Goal: Task Accomplishment & Management: Manage account settings

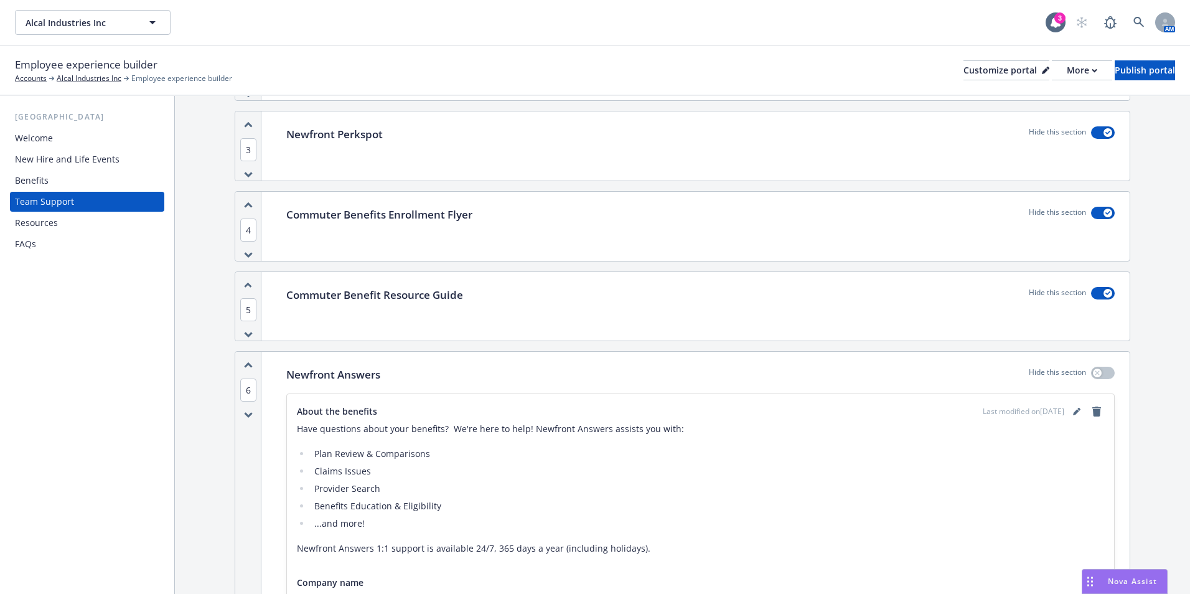
scroll to position [373, 0]
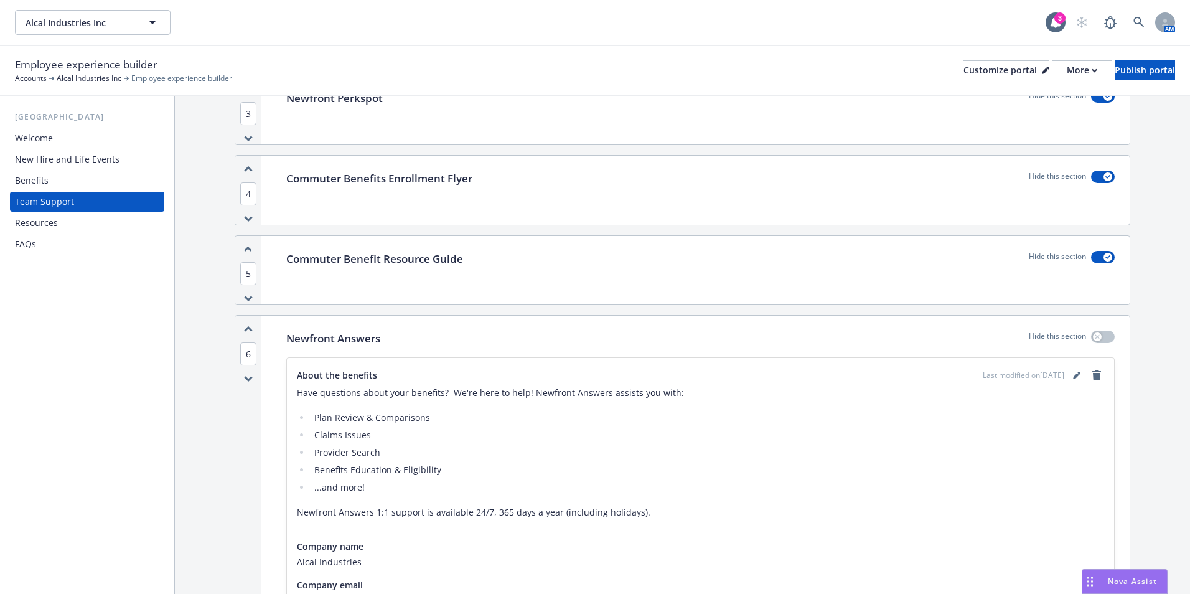
click at [75, 172] on div "Benefits" at bounding box center [87, 180] width 144 height 20
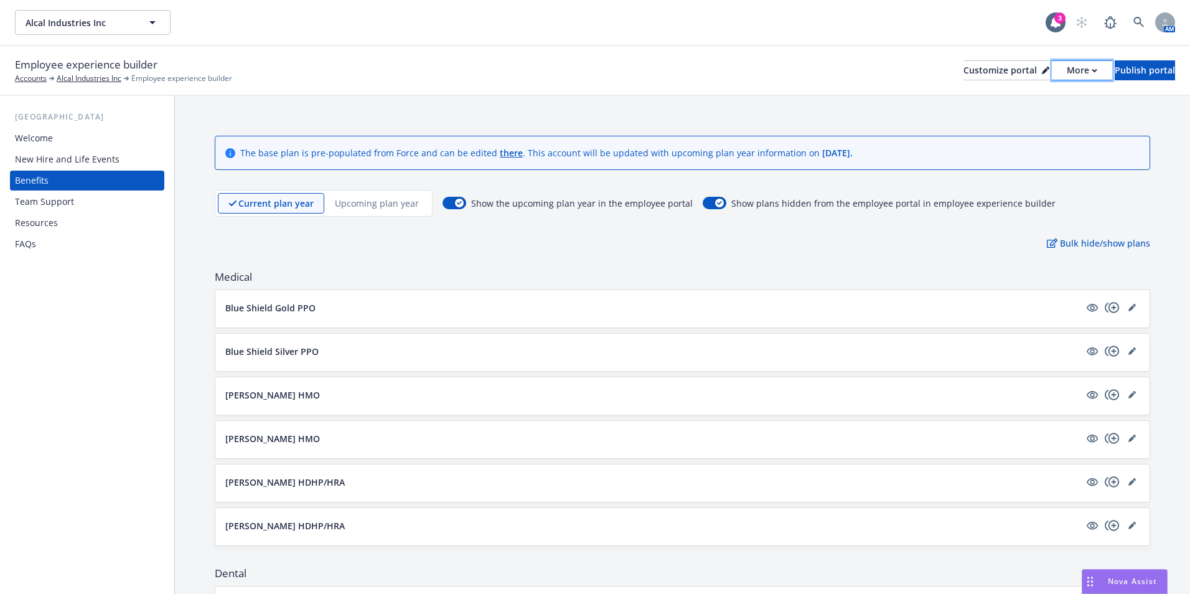
click at [1066, 69] on div "More" at bounding box center [1081, 70] width 30 height 19
click at [276, 309] on p "Blue Shield Gold PPO" at bounding box center [270, 307] width 90 height 13
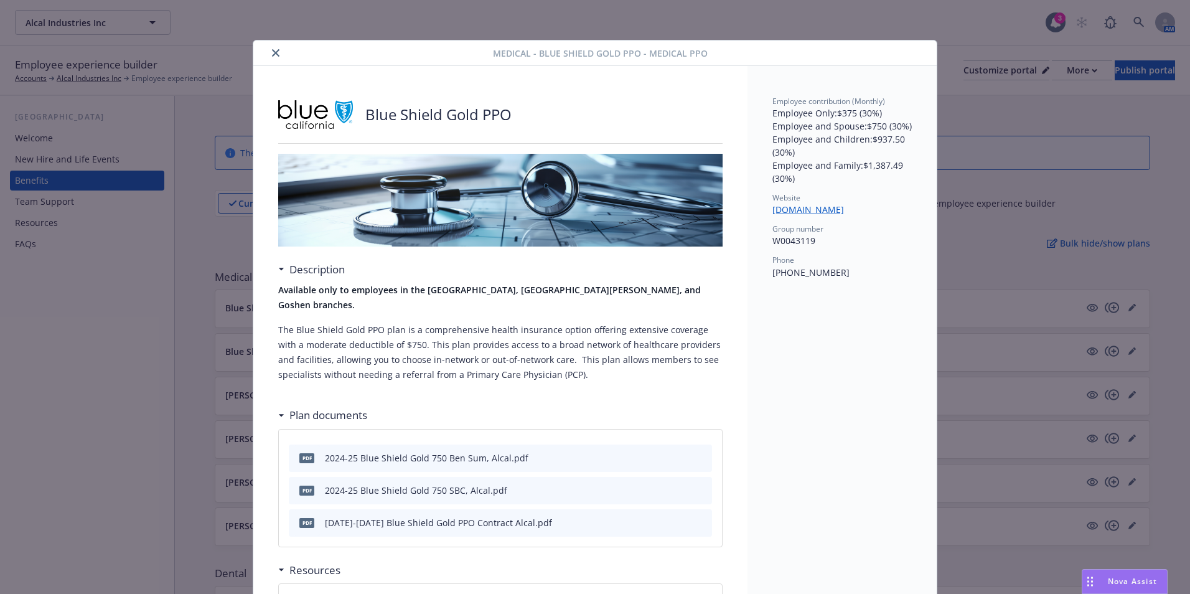
click at [275, 52] on button "close" at bounding box center [275, 52] width 15 height 15
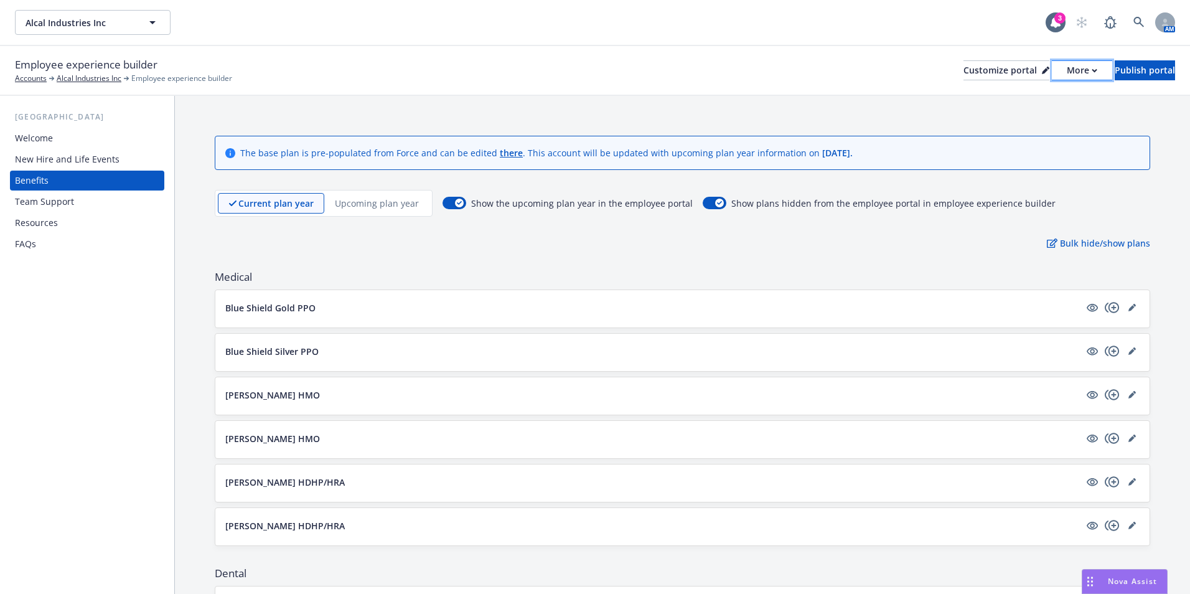
click at [1066, 67] on div "More" at bounding box center [1081, 70] width 30 height 19
click at [980, 70] on div "Customize portal" at bounding box center [1006, 70] width 86 height 19
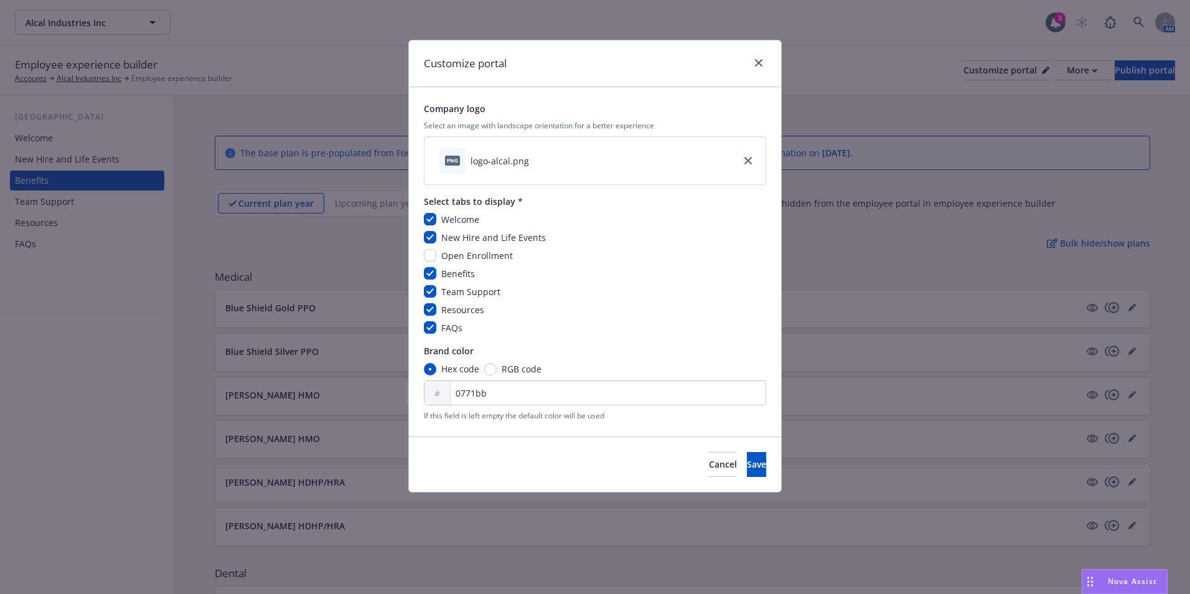
click at [442, 258] on span "Open Enrollment" at bounding box center [477, 255] width 72 height 12
click at [433, 253] on input "checkbox" at bounding box center [430, 255] width 12 height 12
checkbox input "true"
click at [747, 475] on button "Save" at bounding box center [756, 464] width 19 height 25
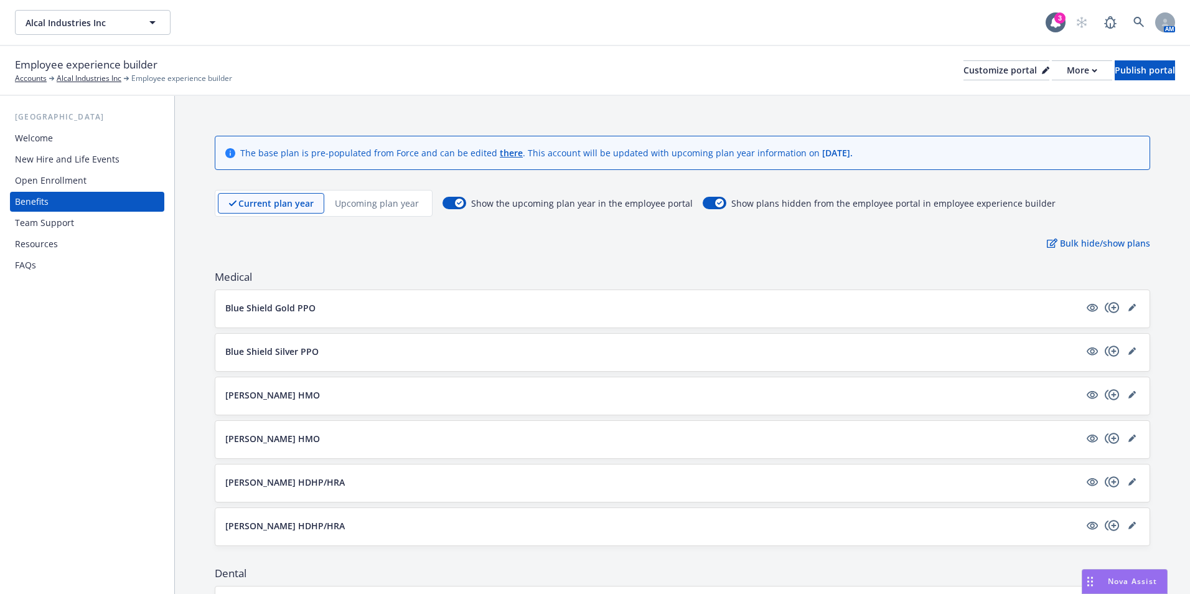
click at [67, 179] on div "Open Enrollment" at bounding box center [51, 180] width 72 height 20
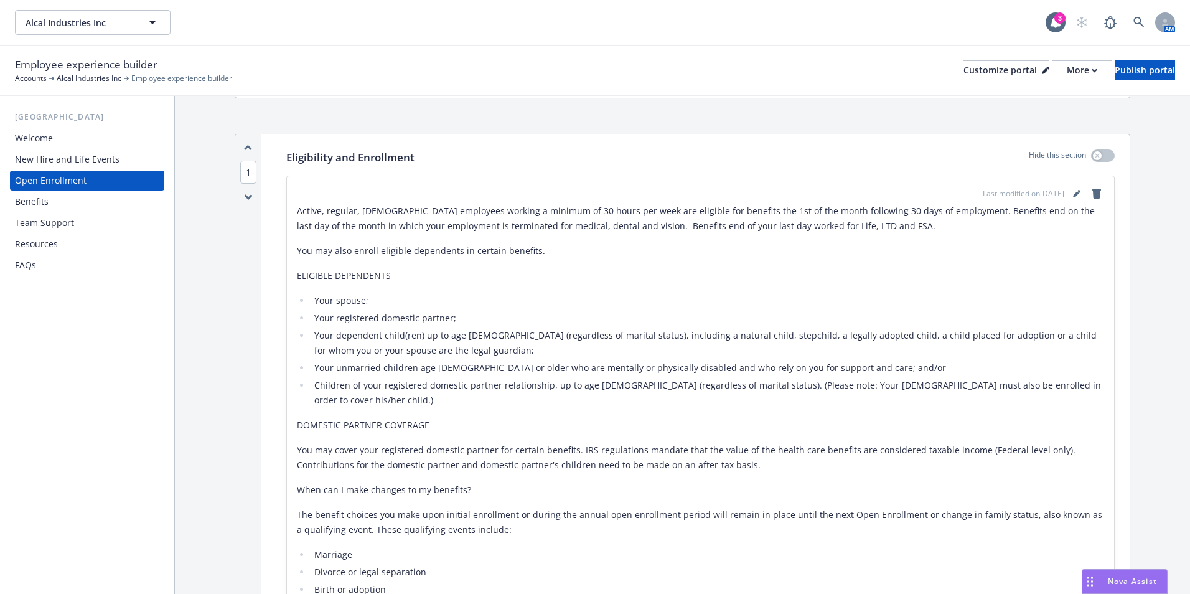
scroll to position [187, 0]
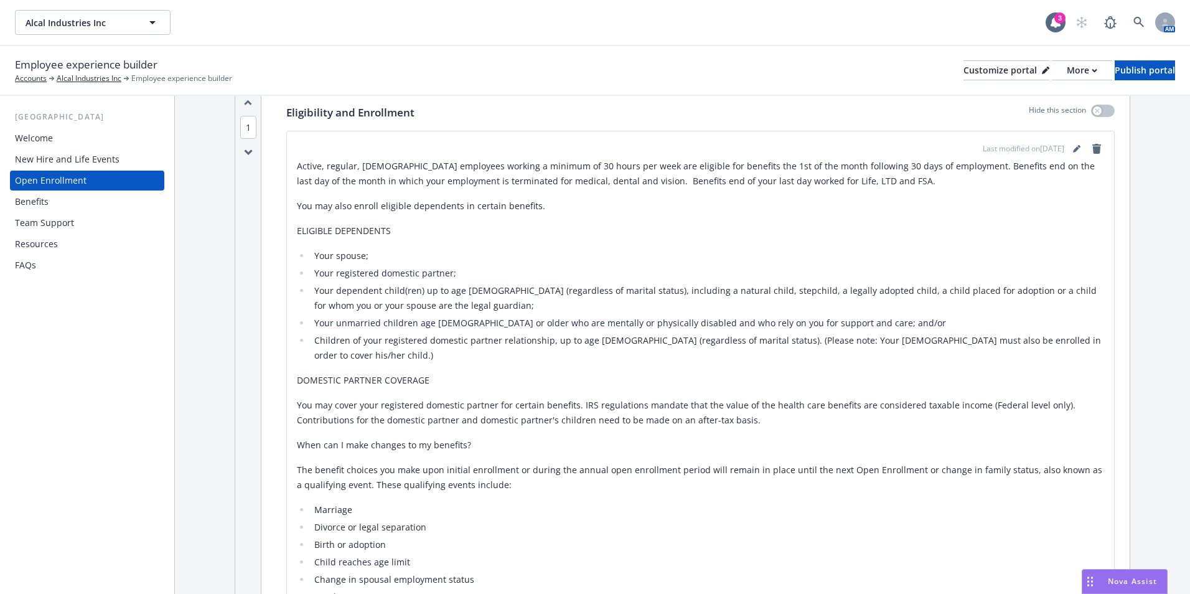
click at [54, 238] on div "Resources" at bounding box center [36, 244] width 43 height 20
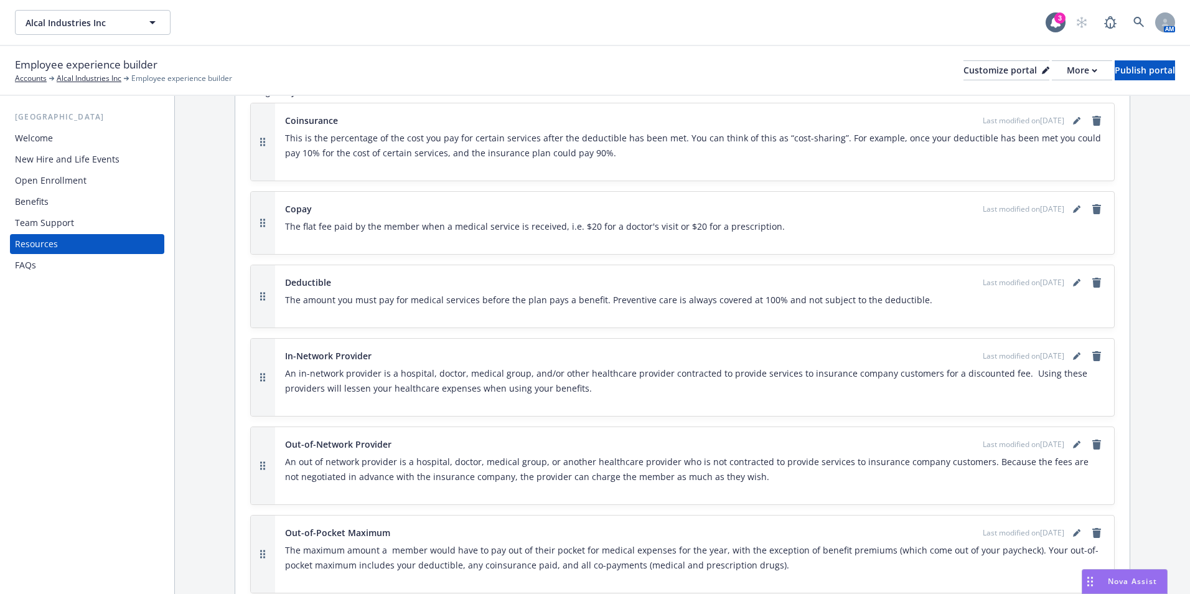
scroll to position [1182, 0]
click at [68, 229] on div "Team Support" at bounding box center [44, 223] width 59 height 20
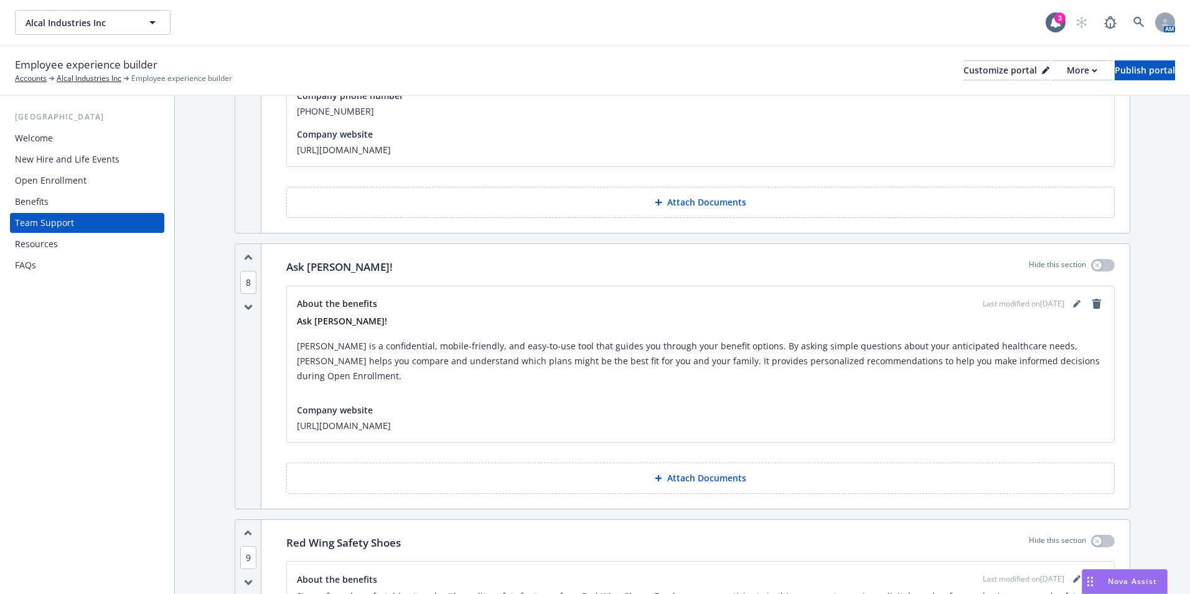
scroll to position [1306, 0]
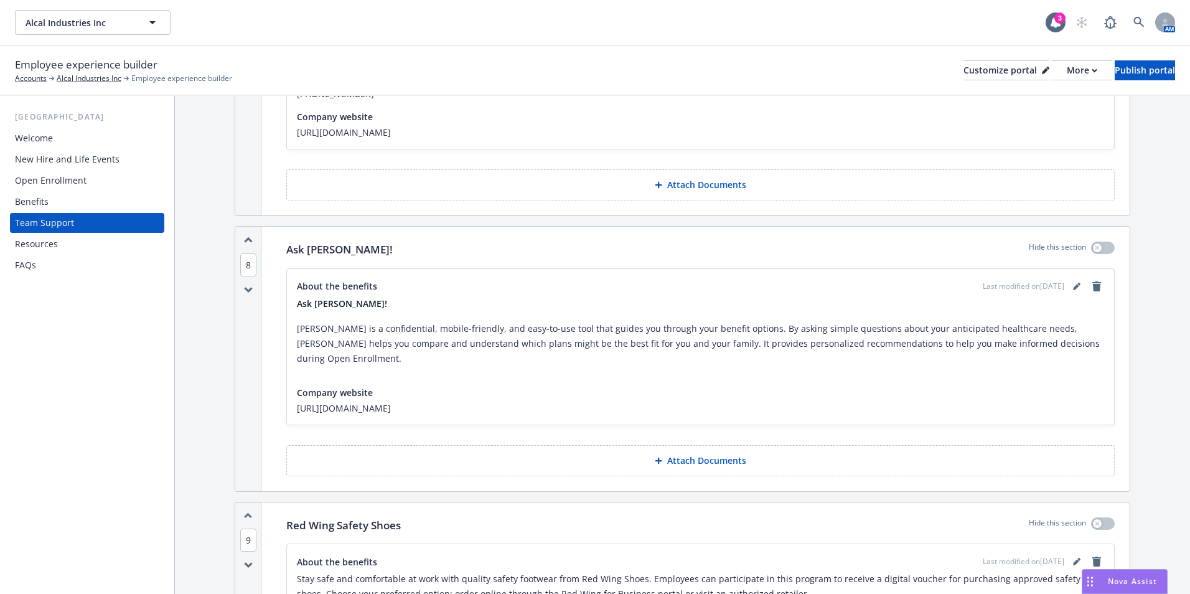
click at [1087, 269] on div "About the benefits Last modified on [DATE] Ask [PERSON_NAME]! [PERSON_NAME] is …" at bounding box center [700, 347] width 827 height 156
click at [1092, 281] on icon "remove" at bounding box center [1096, 286] width 9 height 10
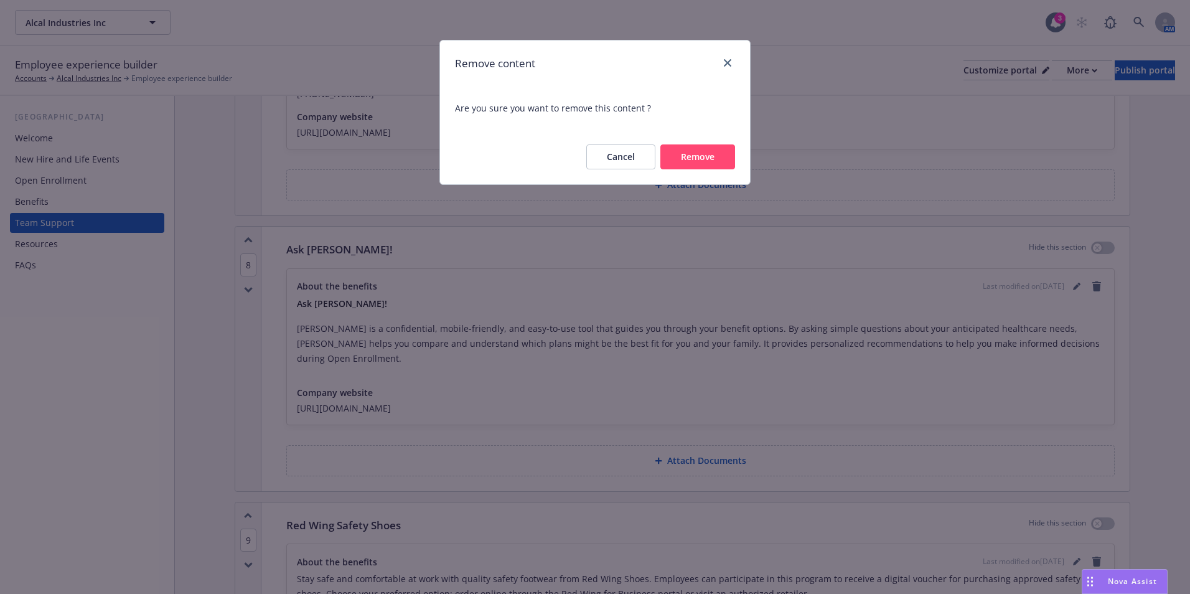
click at [695, 157] on button "Remove" at bounding box center [697, 156] width 75 height 25
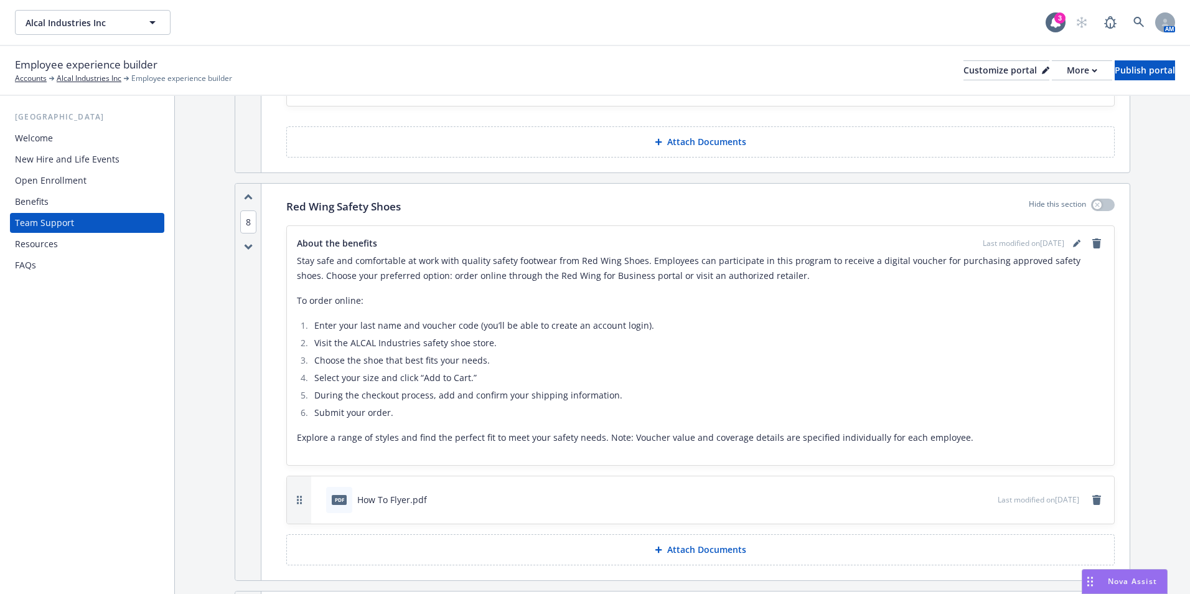
scroll to position [1369, 0]
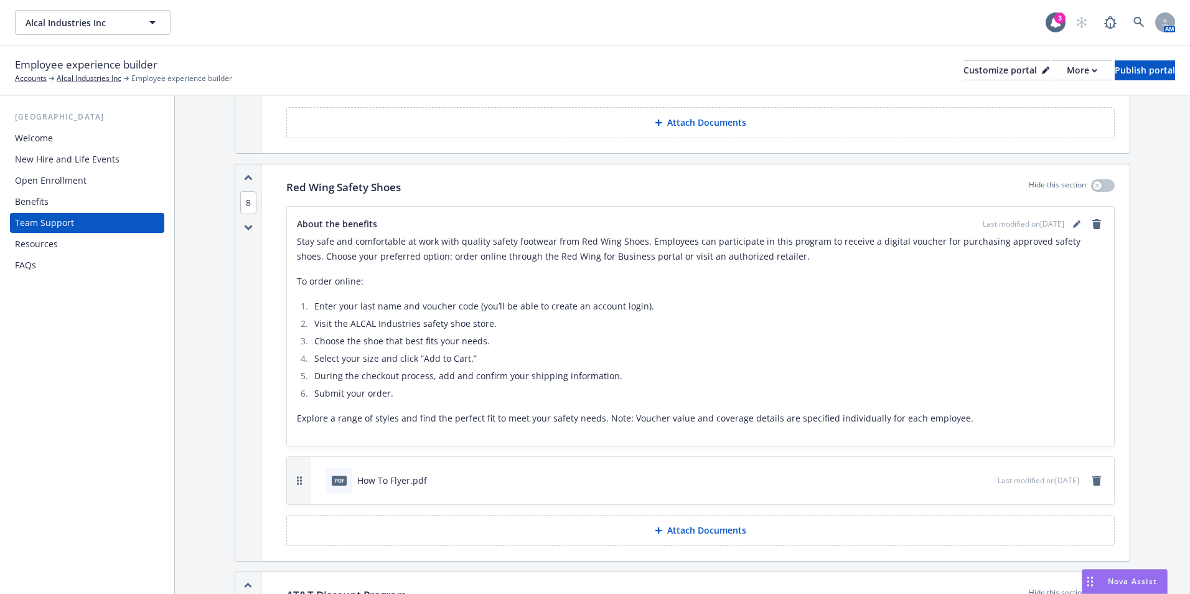
click at [50, 179] on div "Open Enrollment" at bounding box center [51, 180] width 72 height 20
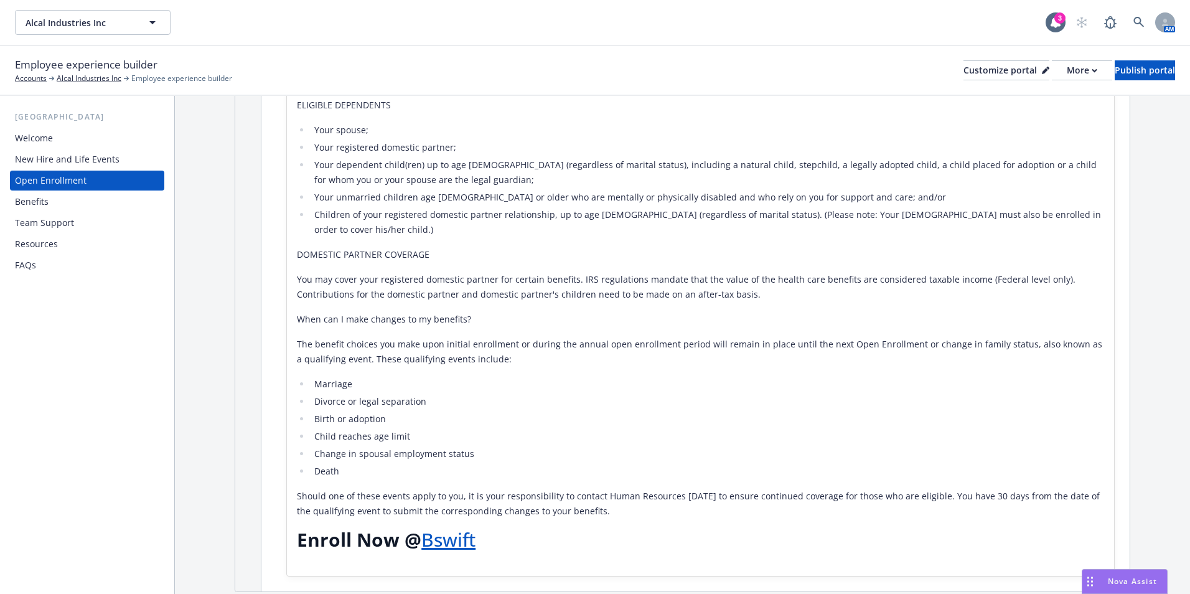
scroll to position [124, 0]
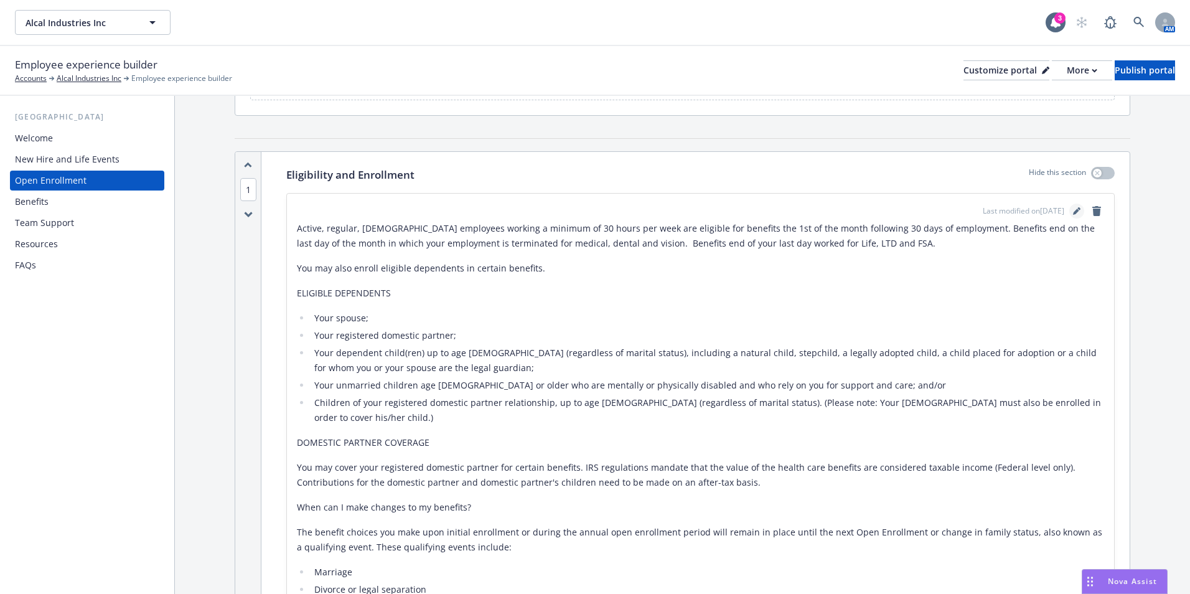
click at [1073, 212] on icon "editPencil" at bounding box center [1076, 211] width 6 height 6
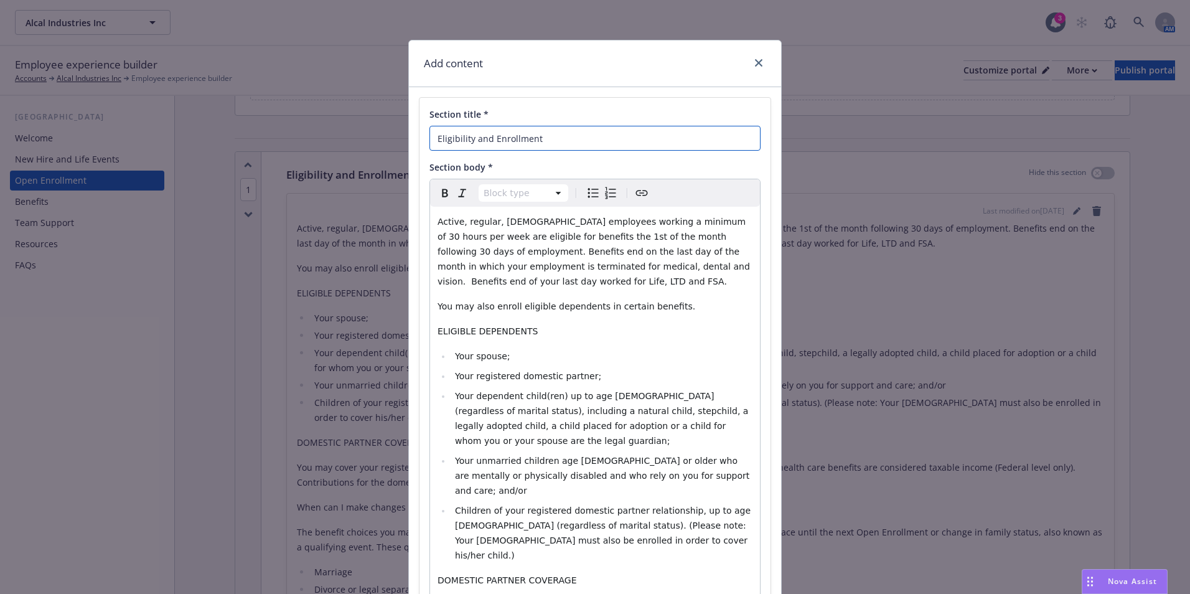
drag, startPoint x: 607, startPoint y: 137, endPoint x: 299, endPoint y: 141, distance: 308.6
click at [283, 140] on div "Add content Section title * Eligibility and Enrollment Section body * Block typ…" at bounding box center [595, 297] width 1190 height 594
type input "What Do I Need To Do"
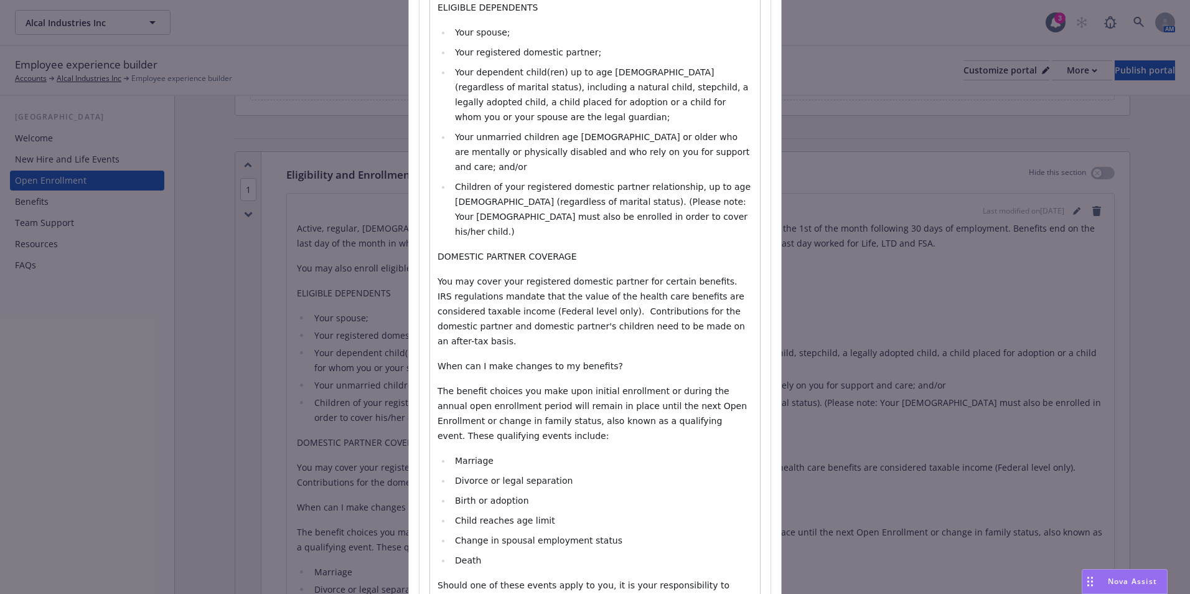
scroll to position [479, 0]
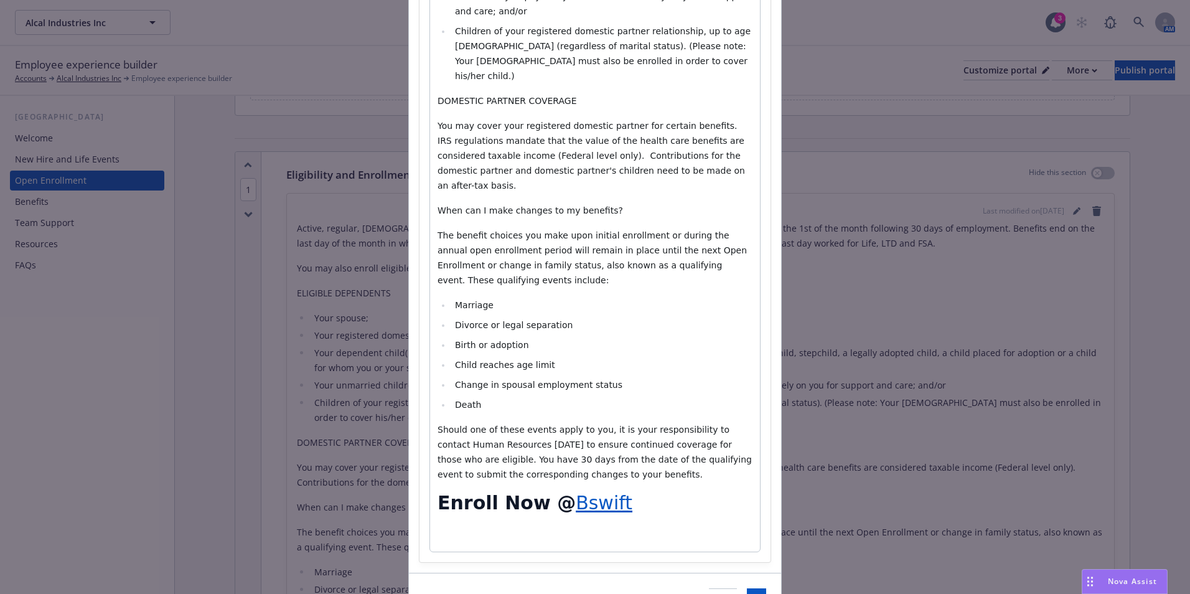
drag, startPoint x: 437, startPoint y: 226, endPoint x: 613, endPoint y: 398, distance: 245.9
click at [613, 398] on div "Active, regular, full-time employees working a minimum of 30 hours per week are…" at bounding box center [595, 140] width 330 height 824
select select
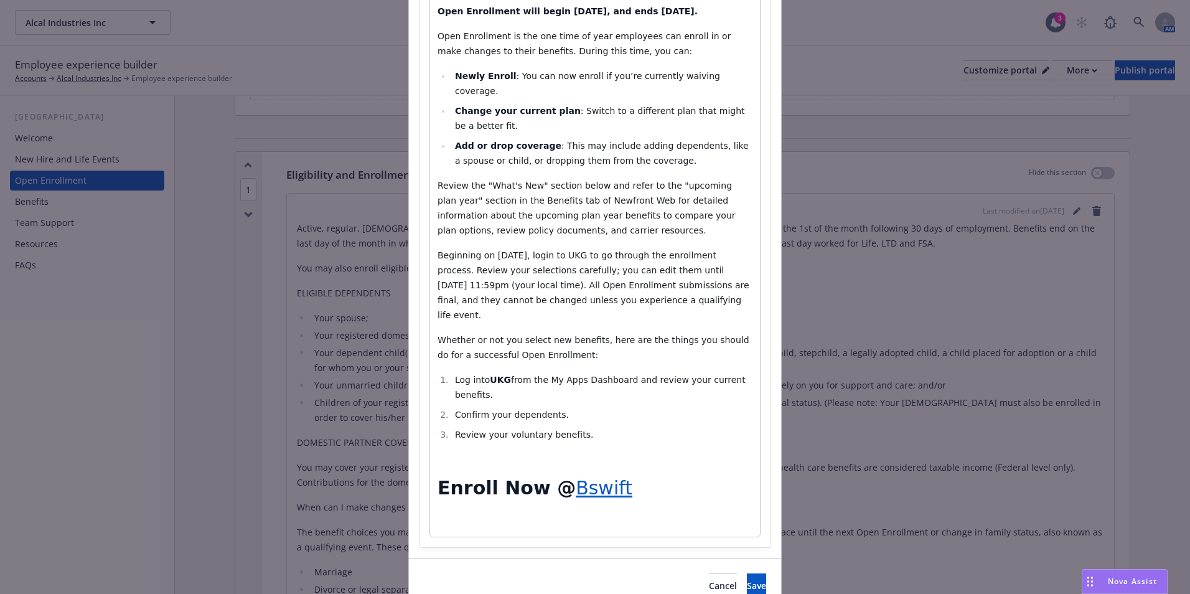
scroll to position [253, 0]
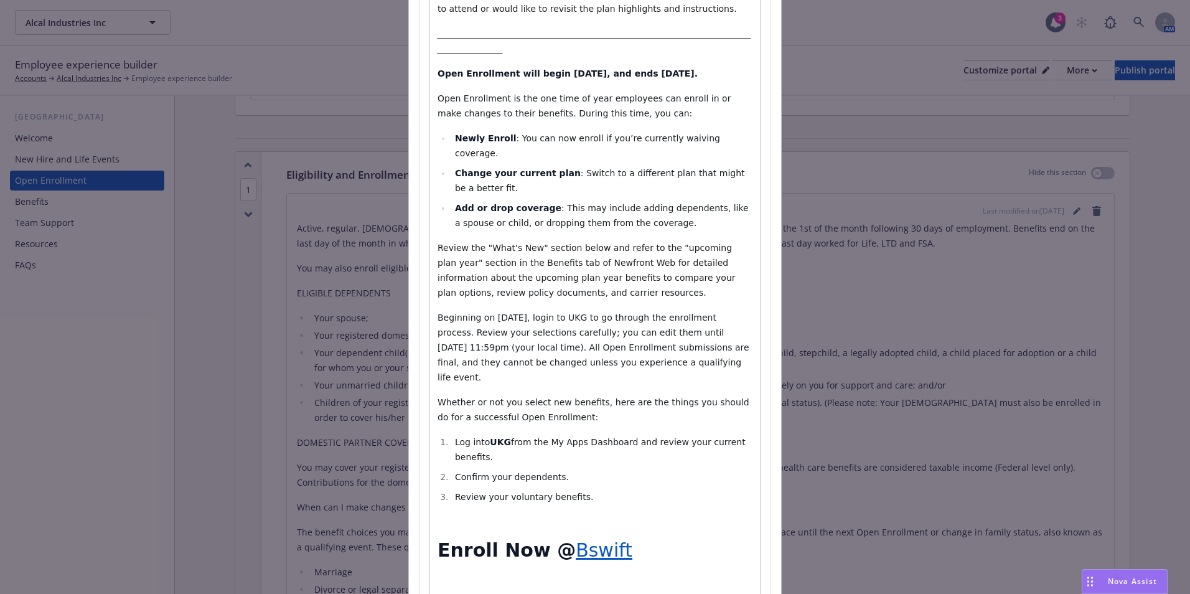
click at [495, 437] on strong "UKG" at bounding box center [500, 442] width 21 height 10
select select "h1"
drag, startPoint x: 595, startPoint y: 507, endPoint x: 607, endPoint y: 538, distance: 33.5
click at [607, 538] on icon "button" at bounding box center [607, 538] width 6 height 6
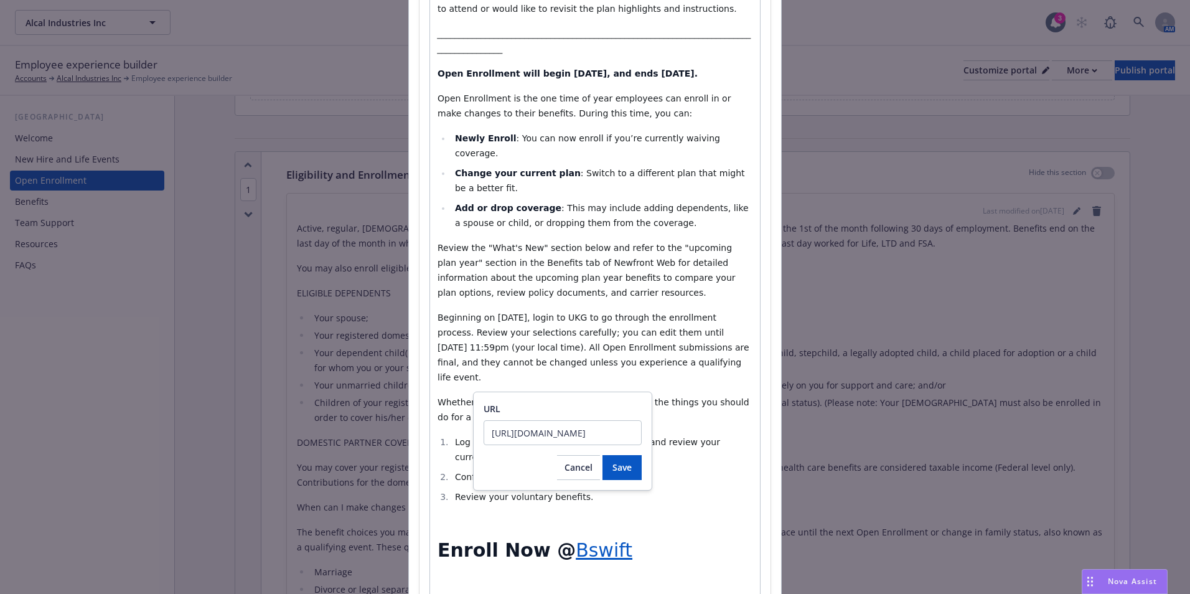
scroll to position [0, 78]
click at [588, 440] on input "https://secure.bswift.com/default.aspx?abbrev=alcalca" at bounding box center [562, 432] width 158 height 25
click at [578, 462] on span "Cancel" at bounding box center [578, 467] width 28 height 12
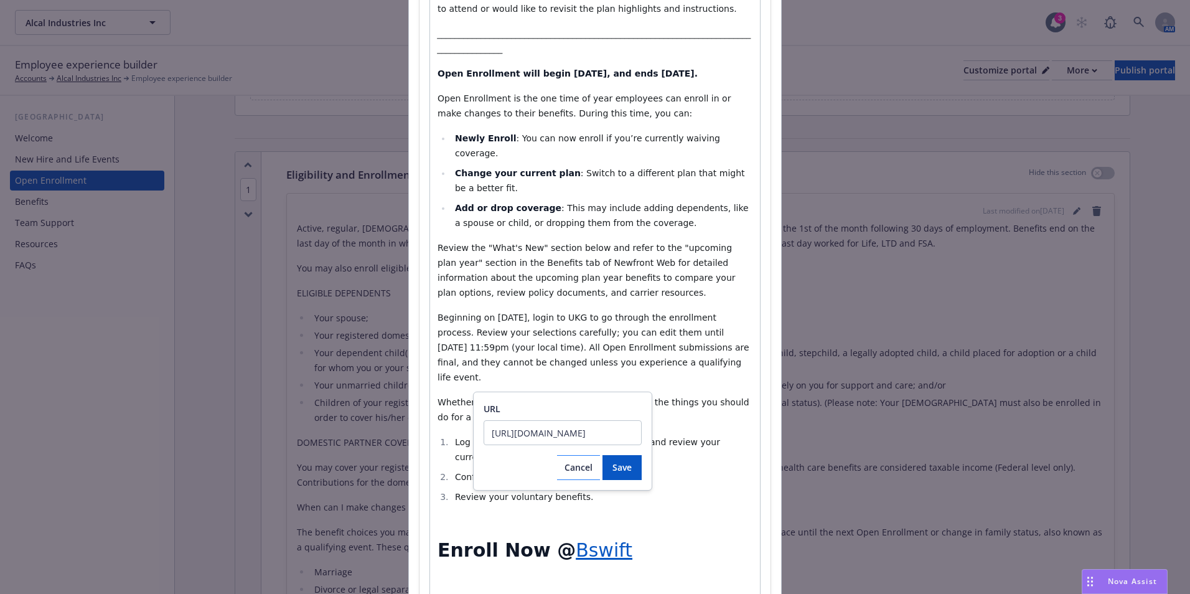
scroll to position [0, 0]
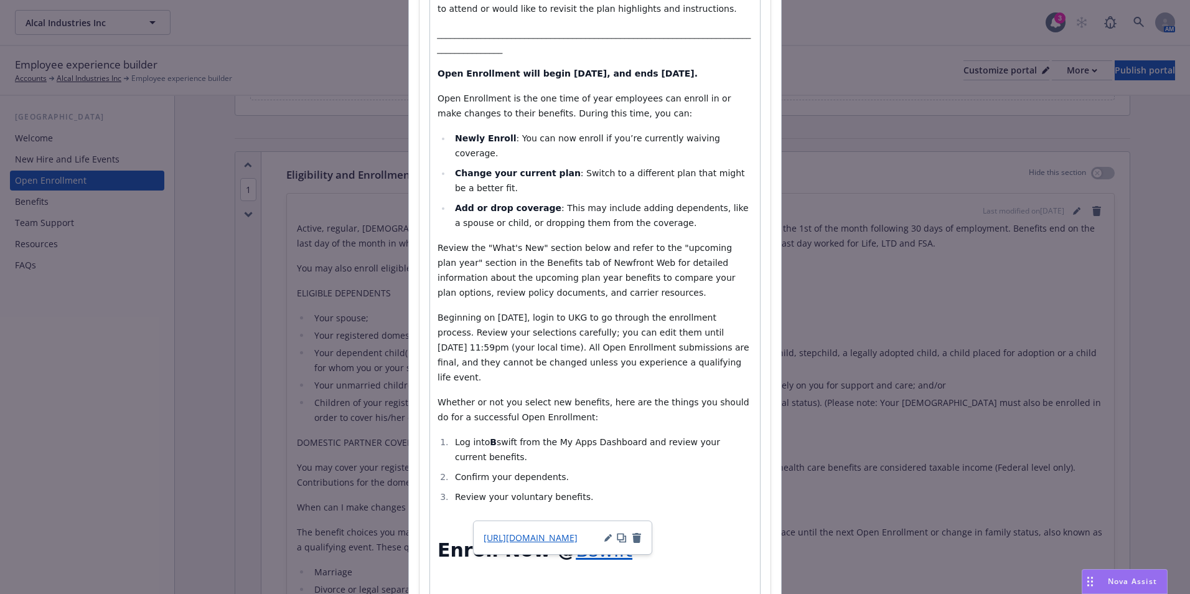
select select
click at [495, 437] on span "swift from the My Apps Dashboard and review your current benefits." at bounding box center [589, 449] width 268 height 25
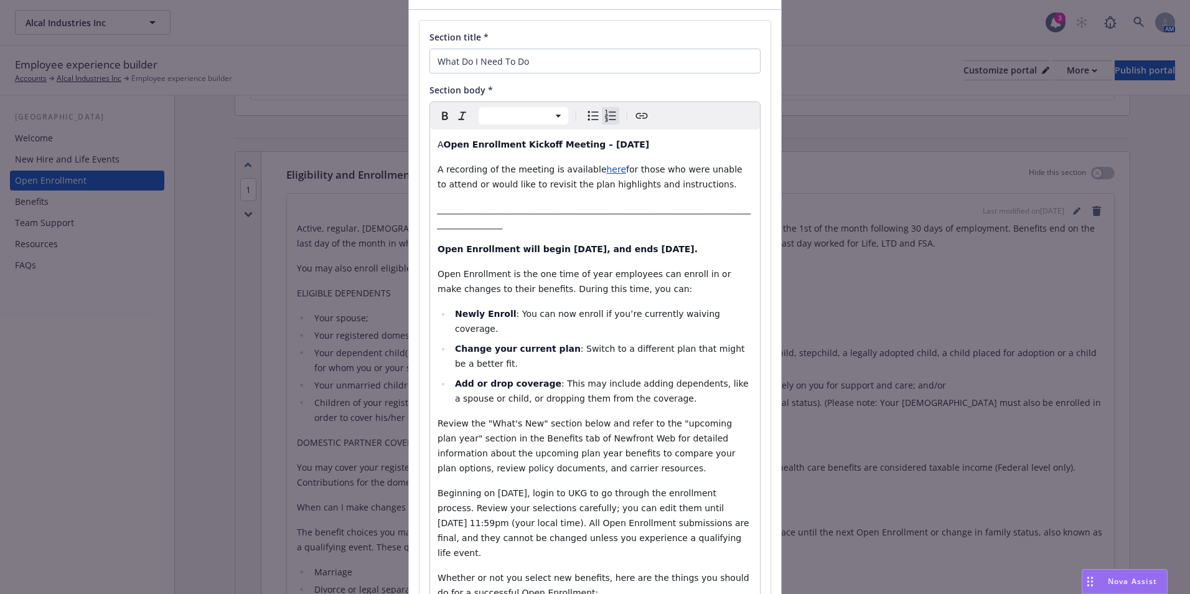
scroll to position [66, 0]
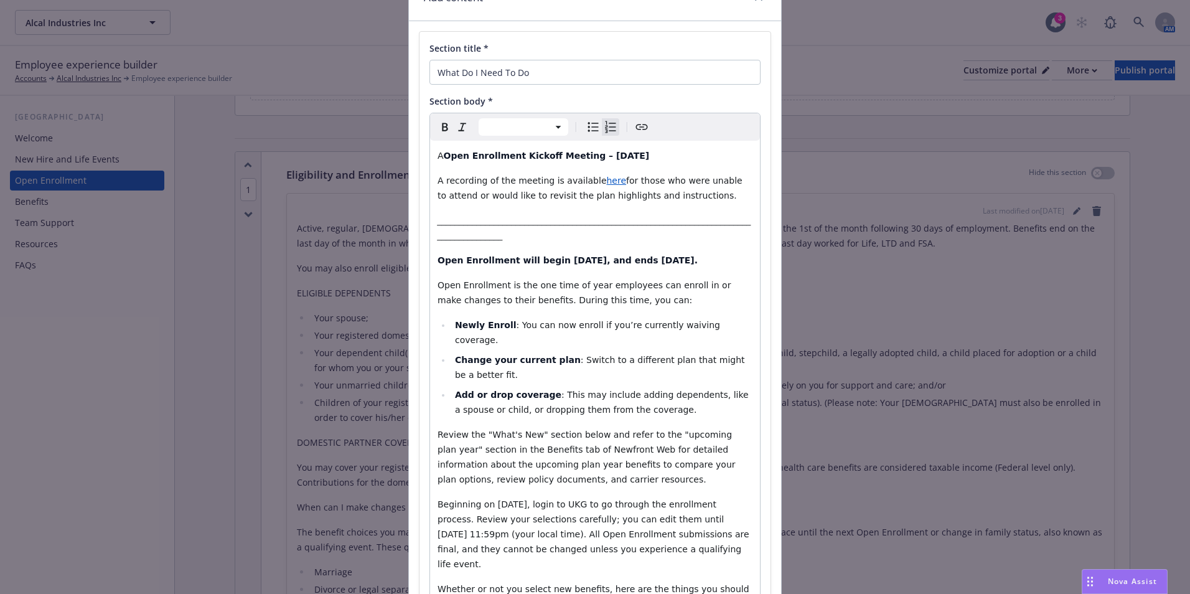
click at [636, 129] on icon "Create link" at bounding box center [641, 126] width 15 height 15
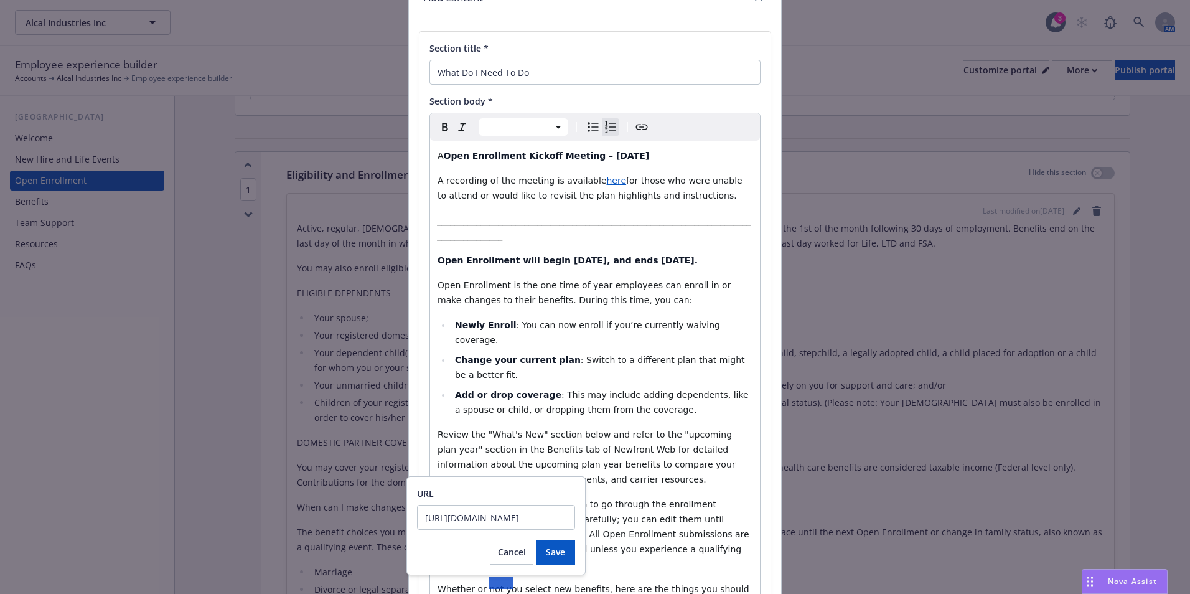
scroll to position [0, 78]
type input "https://secure.bswift.com/default.aspx?abbrev=alcalca"
click at [552, 556] on span "Save" at bounding box center [555, 552] width 19 height 12
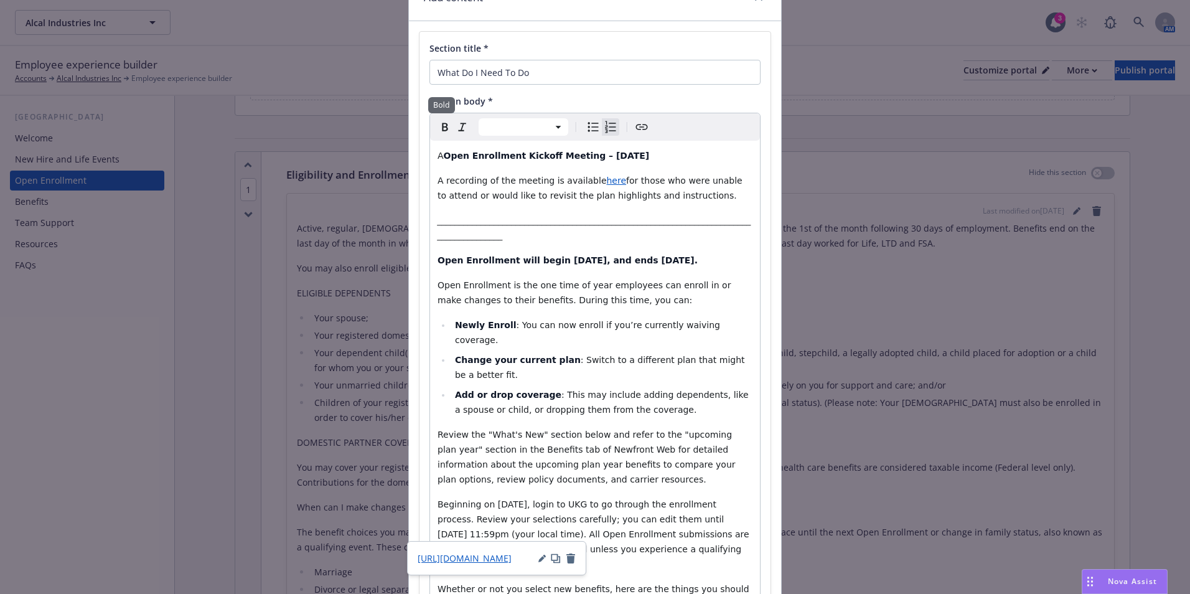
click at [443, 128] on icon "Bold" at bounding box center [444, 126] width 15 height 15
click at [534, 319] on ul "Newly Enroll : You can now enroll if you’re currently waiving coverage. Change …" at bounding box center [594, 367] width 315 height 100
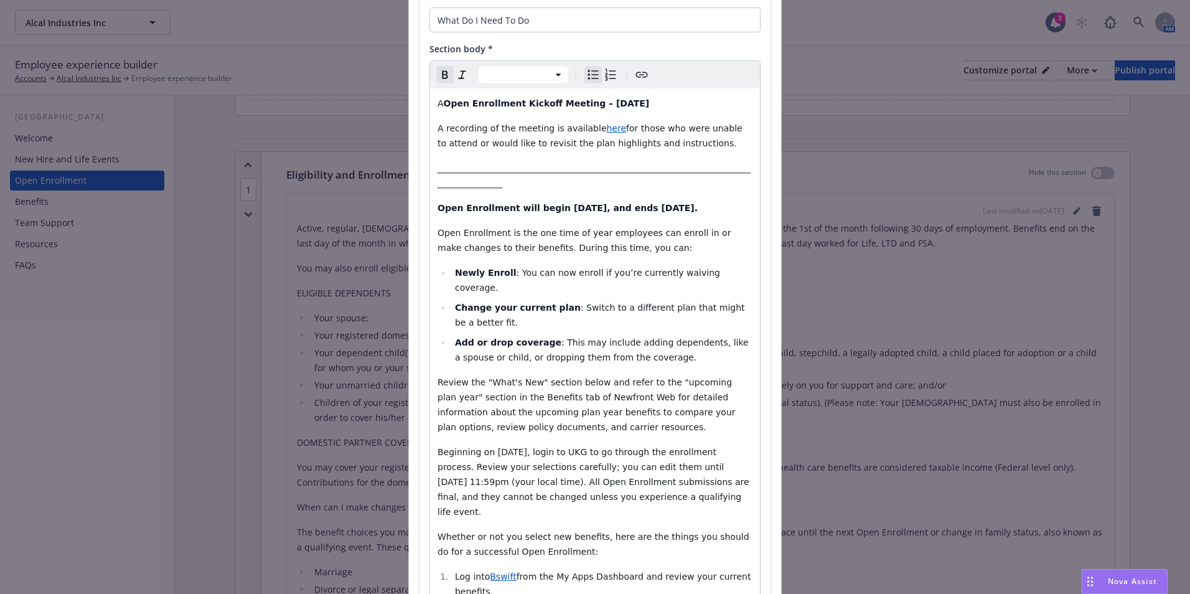
scroll to position [190, 0]
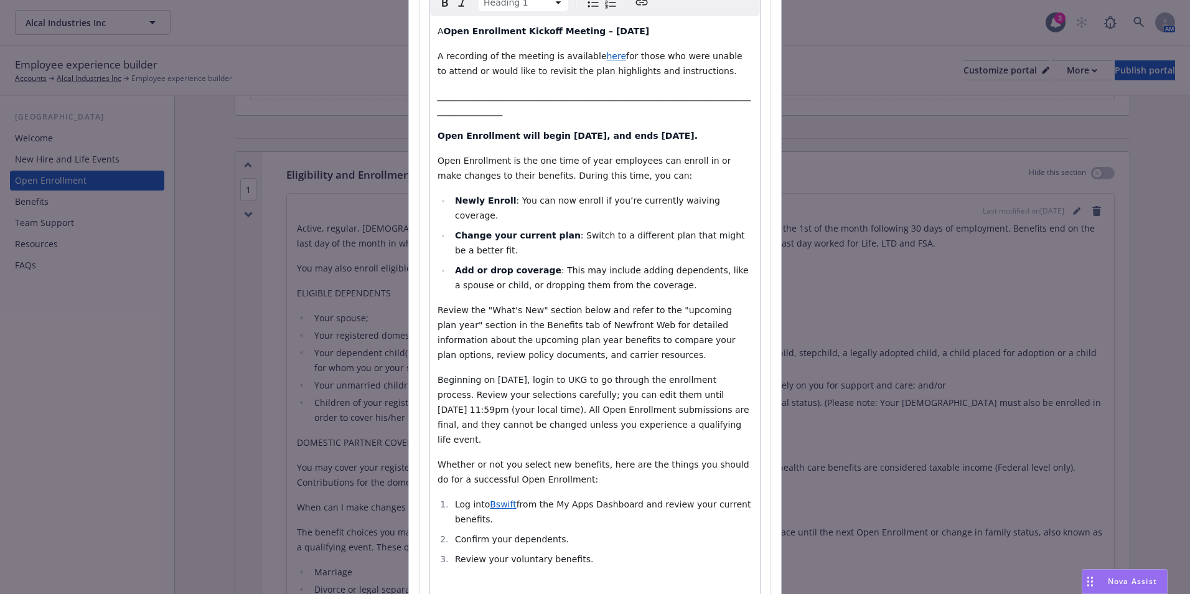
drag, startPoint x: 622, startPoint y: 568, endPoint x: 426, endPoint y: 549, distance: 196.9
click at [430, 549] on div "A Open Enrollment Kickoff Meeting – July 23, 2025 A recording of the meeting is…" at bounding box center [595, 338] width 330 height 645
select select "paragraph"
click at [568, 375] on span "Beginning on July 29th, login to UKG to go through the enrollment process. Revi…" at bounding box center [594, 410] width 314 height 70
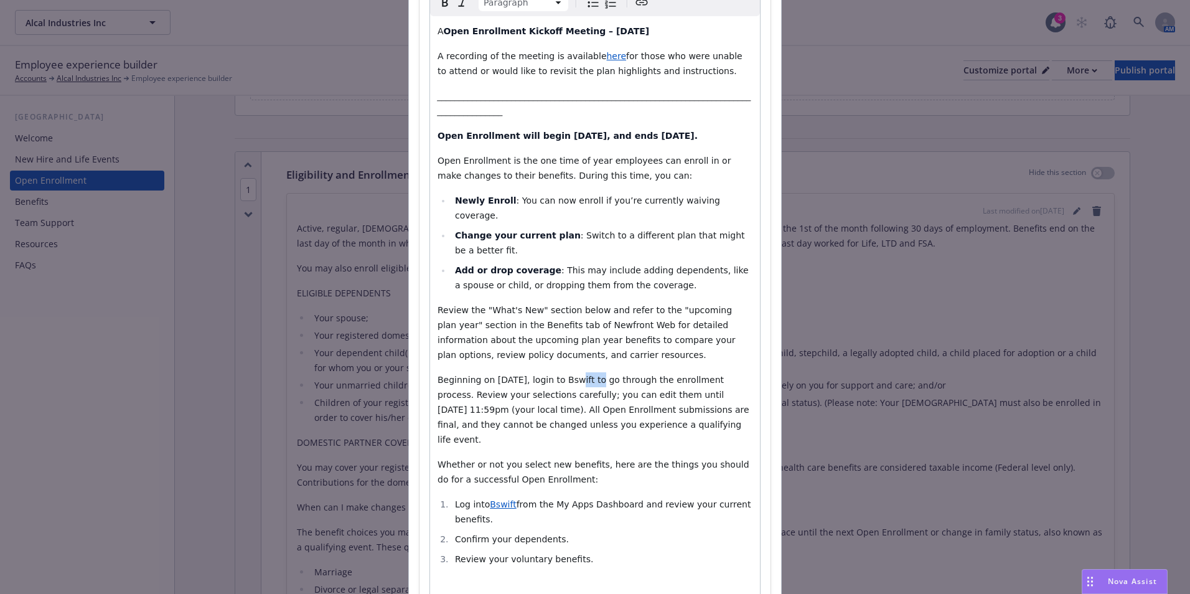
click at [567, 375] on span "Beginning on July 29th, login to Bswift to go through the enrollment process. R…" at bounding box center [594, 410] width 314 height 70
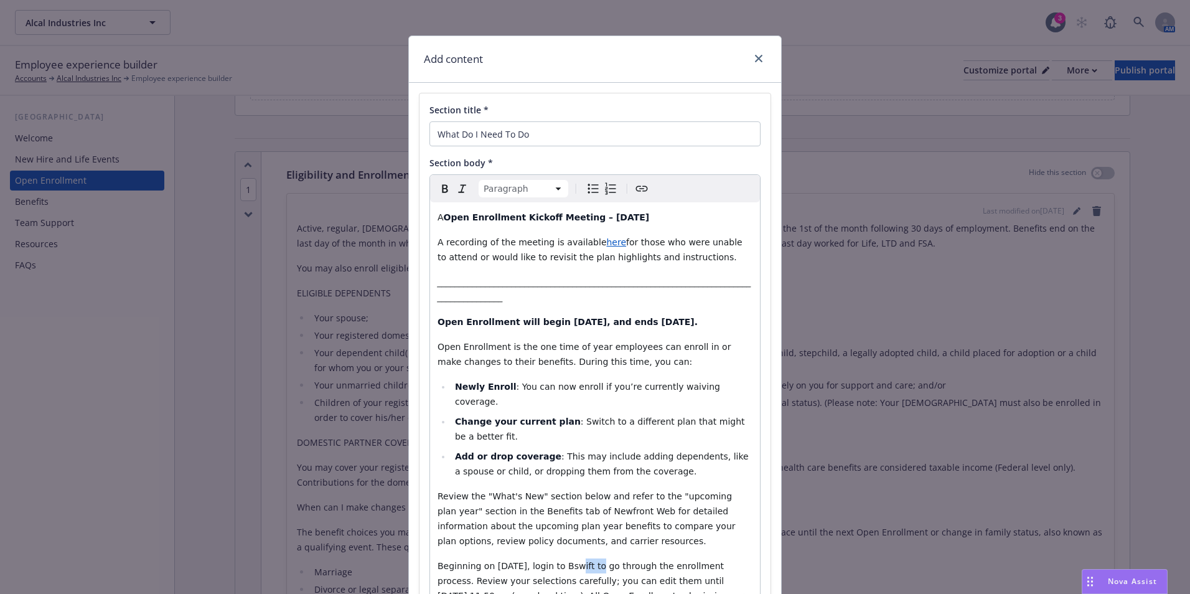
scroll to position [4, 0]
click at [442, 193] on icon "Bold" at bounding box center [445, 189] width 6 height 8
click at [444, 217] on strong "Open Enrollment Kickoff Meeting – July 23, 2025" at bounding box center [547, 218] width 206 height 10
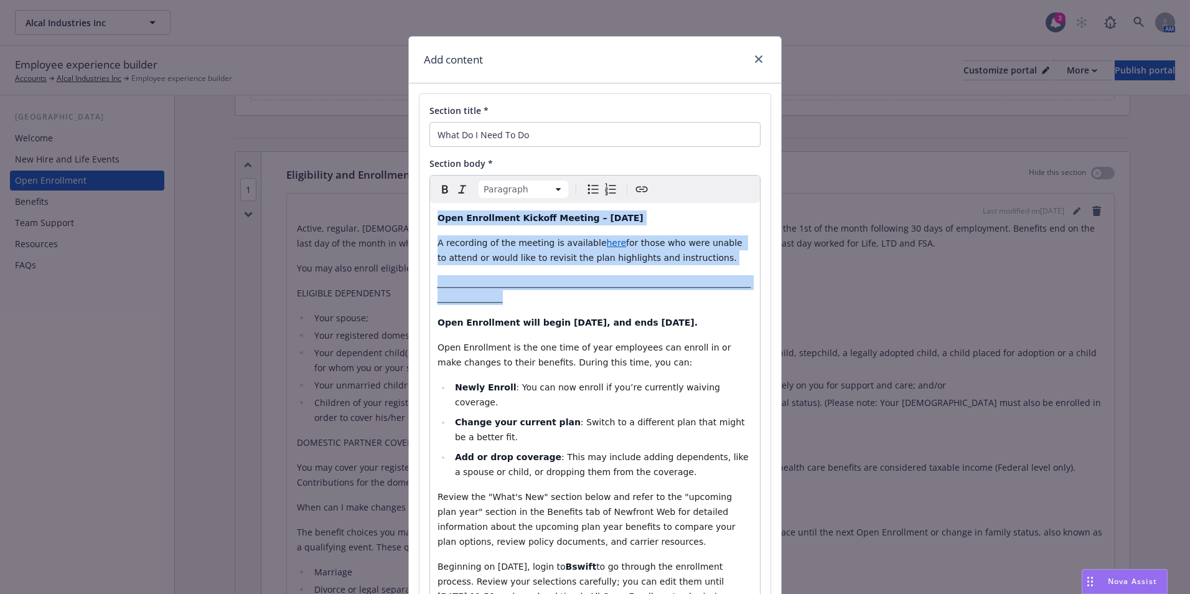
drag, startPoint x: 742, startPoint y: 286, endPoint x: 409, endPoint y: 218, distance: 339.8
click at [410, 217] on div "Section title * What Do I Need To Do Section body * Paragraph Paragraph Heading…" at bounding box center [595, 475] width 372 height 785
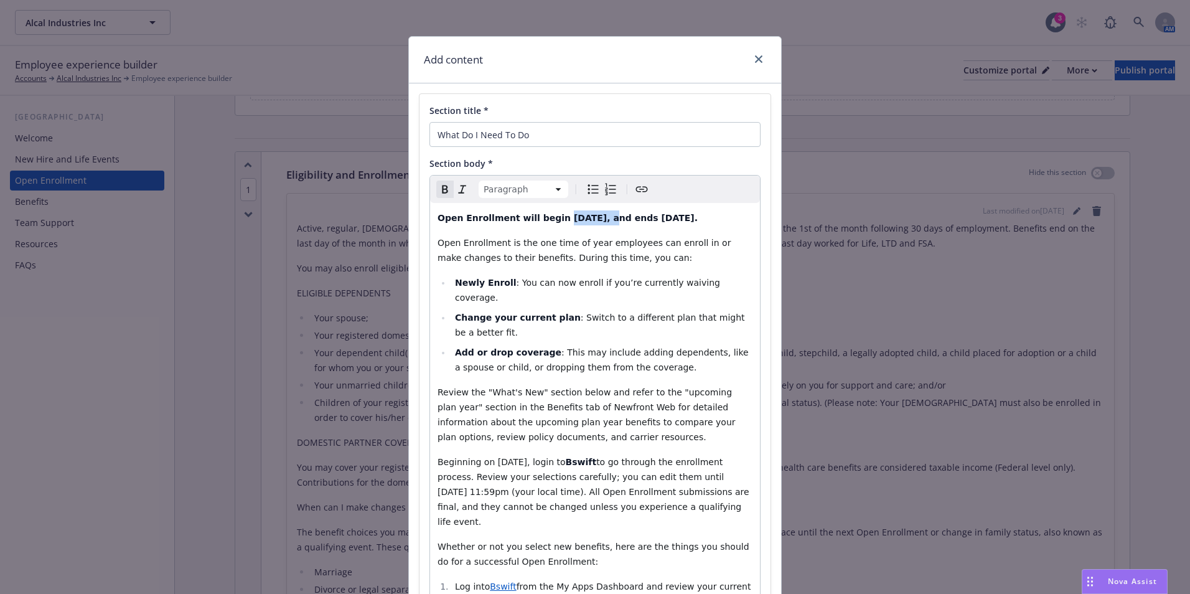
drag, startPoint x: 582, startPoint y: 219, endPoint x: 548, endPoint y: 218, distance: 34.2
click at [548, 218] on strong "Open Enrollment will begin July 29th, 2025, and ends August 8th, 2025." at bounding box center [567, 218] width 260 height 10
drag, startPoint x: 630, startPoint y: 221, endPoint x: 676, endPoint y: 218, distance: 46.7
click at [676, 218] on strong "Open Enrollment will begin xxx, 2025, and ends August 8th, 2025." at bounding box center [574, 218] width 274 height 10
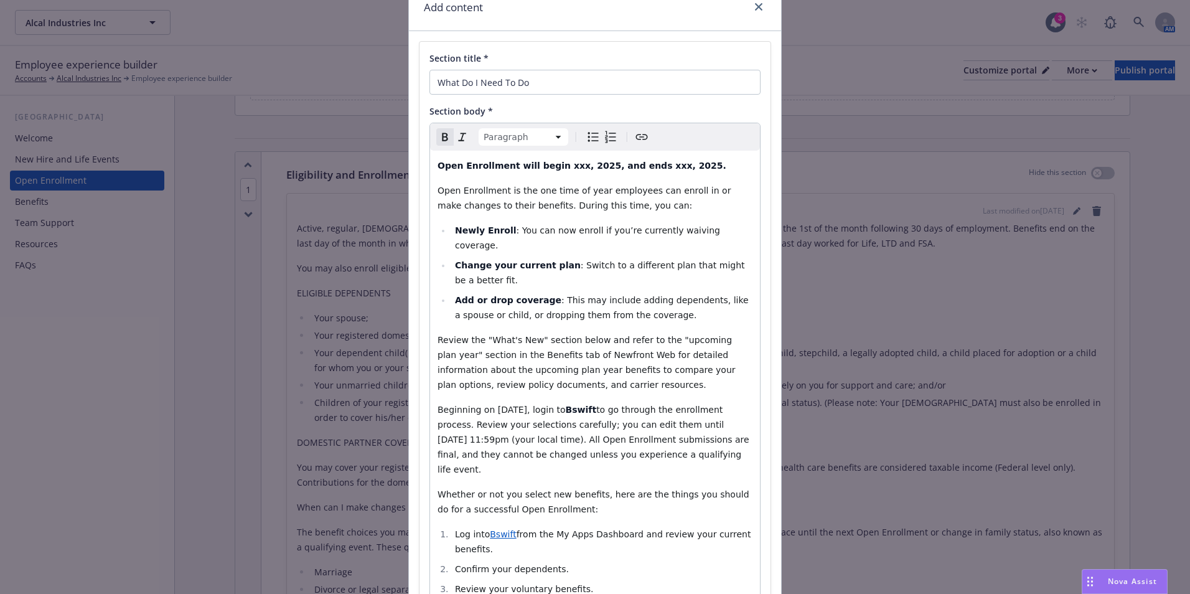
scroll to position [128, 0]
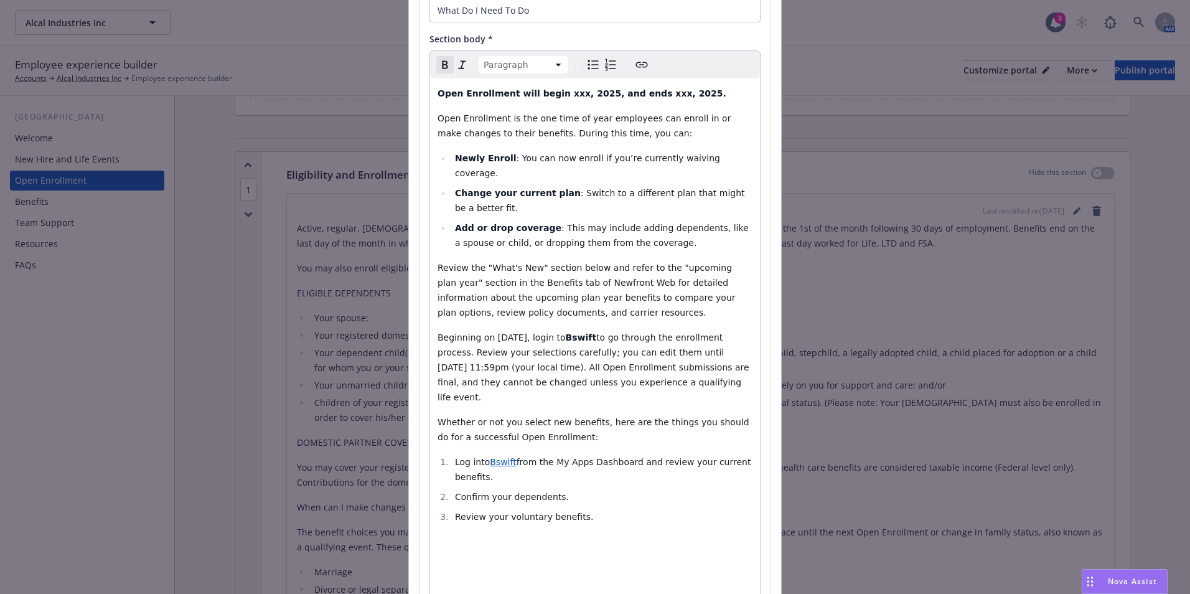
click at [515, 332] on span "Beginning on July 29th, login to" at bounding box center [501, 337] width 128 height 10
drag, startPoint x: 733, startPoint y: 334, endPoint x: 658, endPoint y: 334, distance: 74.7
click at [658, 334] on p "Beginning on July xxxx, login to Bswift to go through the enrollment process. R…" at bounding box center [594, 367] width 315 height 75
click at [489, 332] on span "Beginning on July xxxx, login to" at bounding box center [505, 337] width 137 height 10
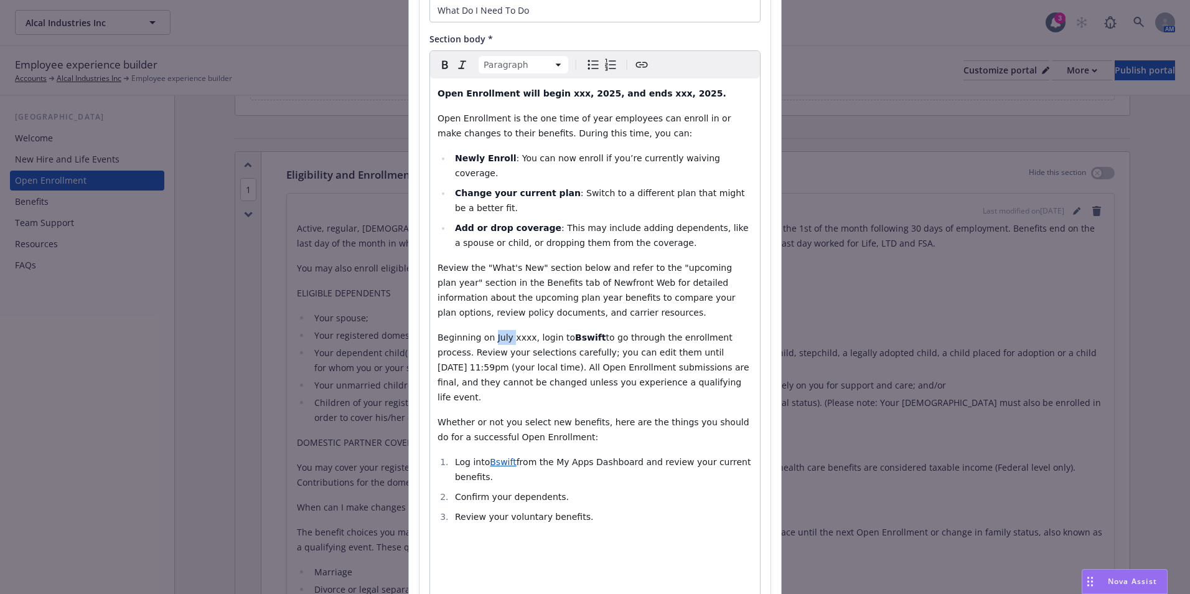
click at [489, 332] on span "Beginning on July xxxx, login to" at bounding box center [505, 337] width 137 height 10
drag, startPoint x: 519, startPoint y: 326, endPoint x: 488, endPoint y: 324, distance: 31.2
click at [488, 332] on span "Beginning on July xxxx, login to" at bounding box center [505, 337] width 137 height 10
drag, startPoint x: 705, startPoint y: 338, endPoint x: 659, endPoint y: 340, distance: 46.1
click at [659, 340] on p "Beginning on [DATE] , login to Bswift to go through the enrollment process. Rev…" at bounding box center [594, 367] width 315 height 75
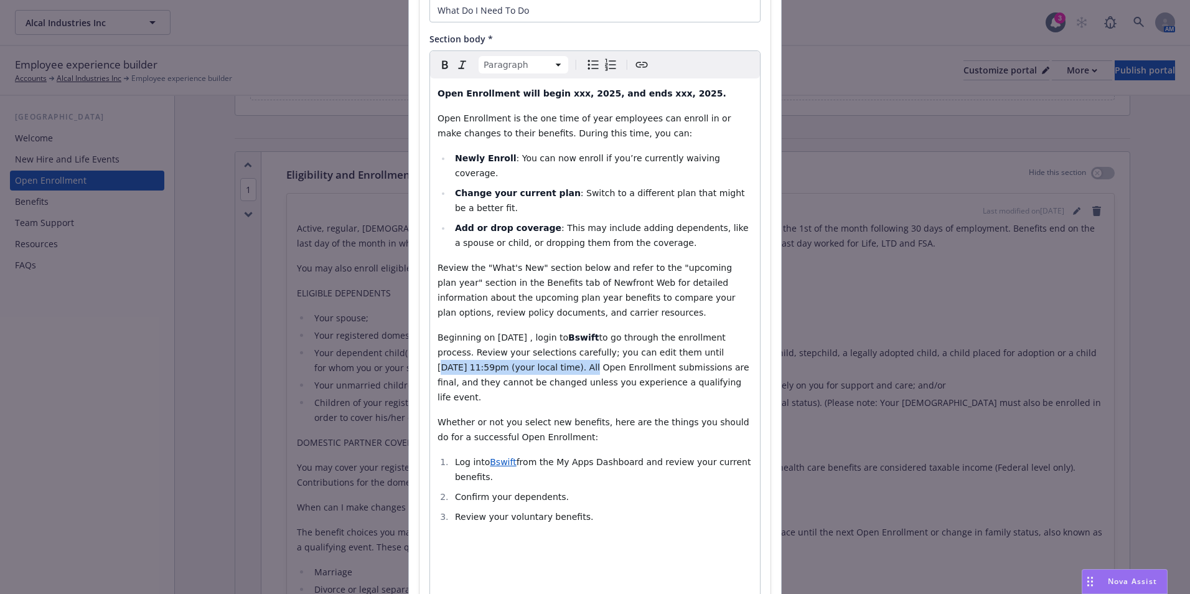
drag, startPoint x: 494, startPoint y: 356, endPoint x: 650, endPoint y: 339, distance: 156.4
click at [650, 339] on span "to go through the enrollment process. Review your selections carefully; you can…" at bounding box center [594, 367] width 314 height 70
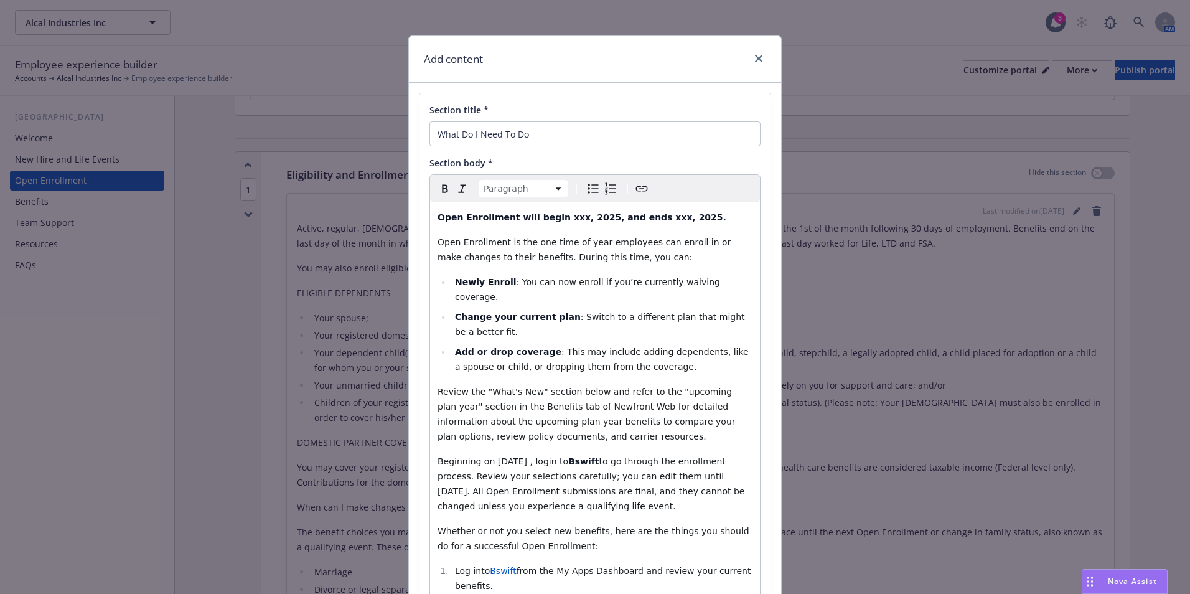
scroll to position [4, 0]
drag, startPoint x: 666, startPoint y: 220, endPoint x: 641, endPoint y: 220, distance: 24.3
click at [641, 220] on strong "Open Enrollment will begin xxx, 2025, and ends xxx, 2025." at bounding box center [581, 218] width 289 height 10
drag, startPoint x: 633, startPoint y: 220, endPoint x: 677, endPoint y: 221, distance: 43.6
click at [677, 221] on p "Open Enrollment will begin xxx, 2025, and ends xxx, 2025." at bounding box center [594, 217] width 315 height 15
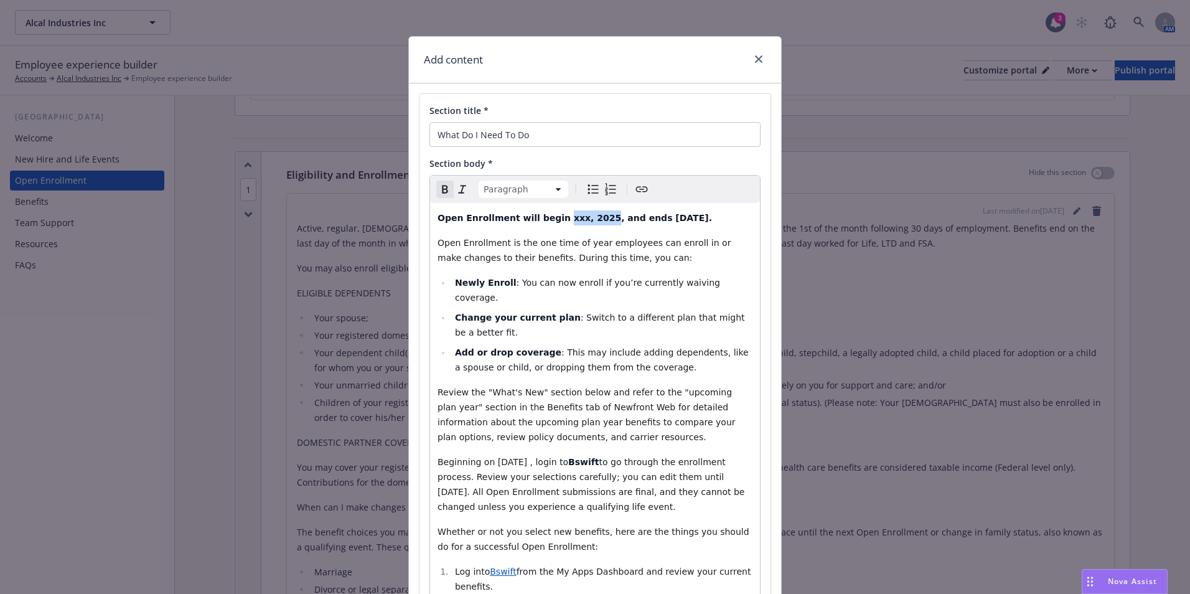
drag, startPoint x: 584, startPoint y: 218, endPoint x: 547, endPoint y: 214, distance: 37.5
click at [547, 215] on strong "Open Enrollment will begin xxx, 2025, and ends [DATE]." at bounding box center [574, 218] width 274 height 10
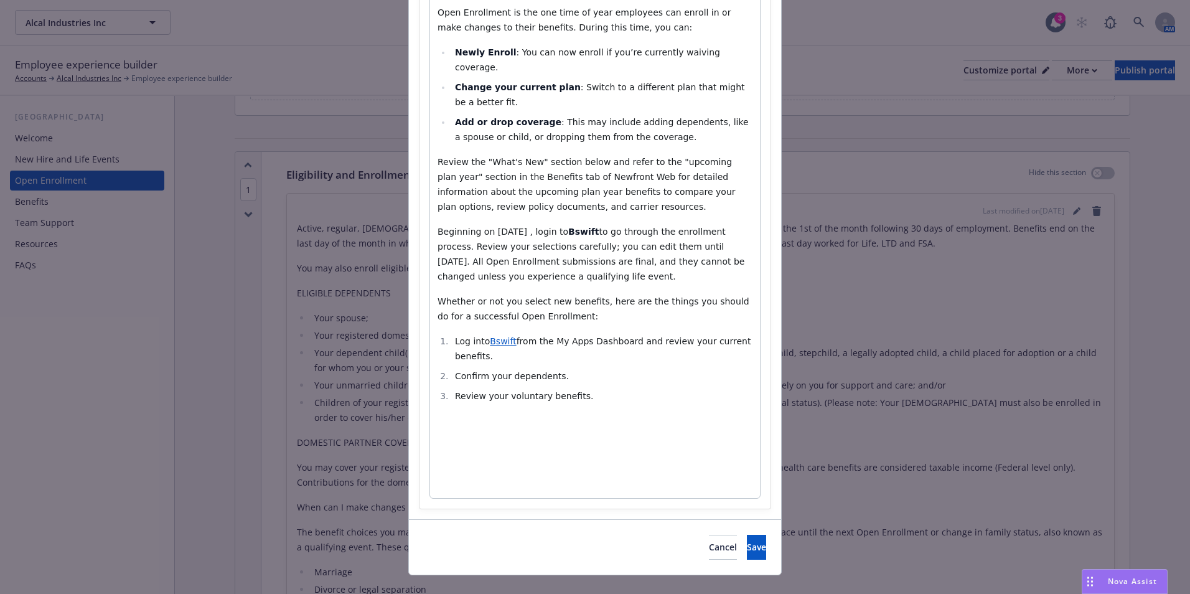
scroll to position [240, 0]
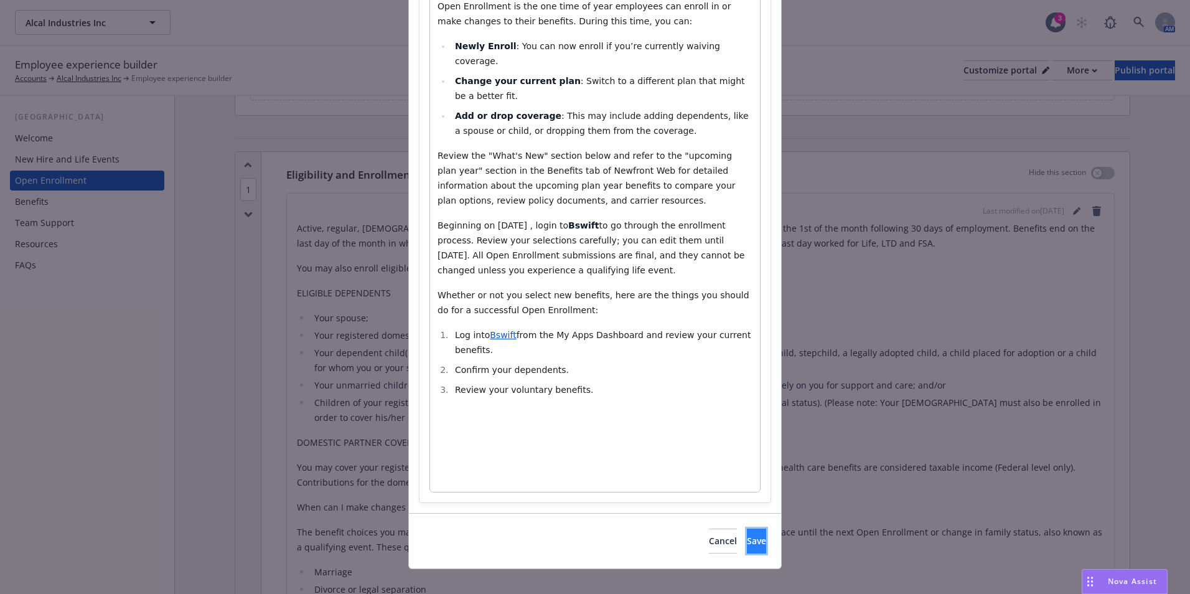
click at [747, 534] on span "Save" at bounding box center [756, 540] width 19 height 12
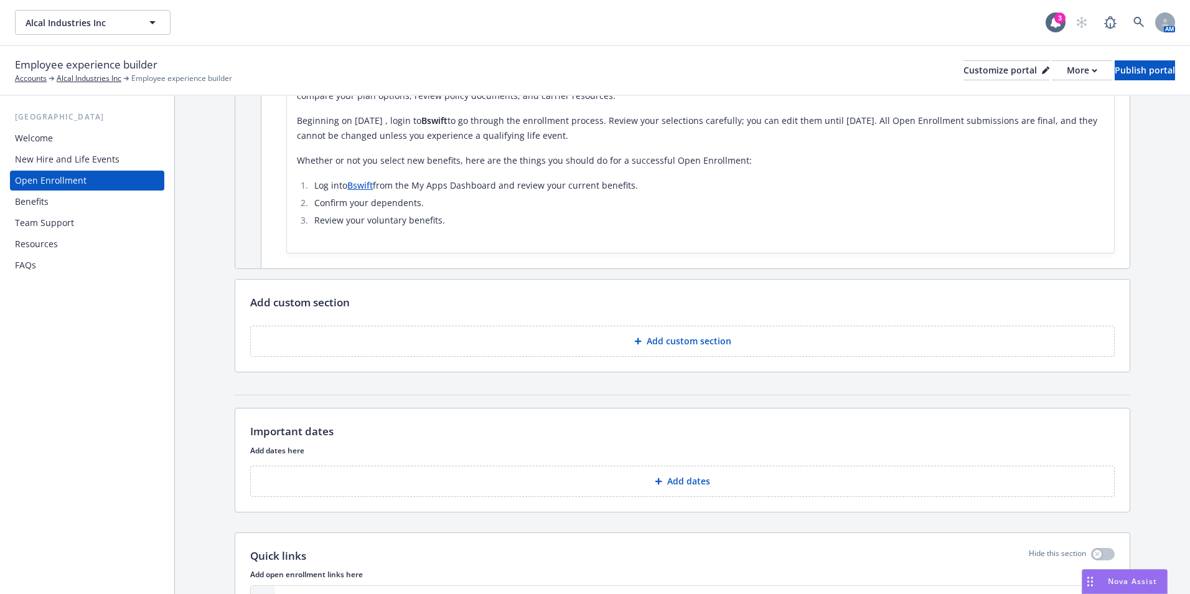
scroll to position [373, 0]
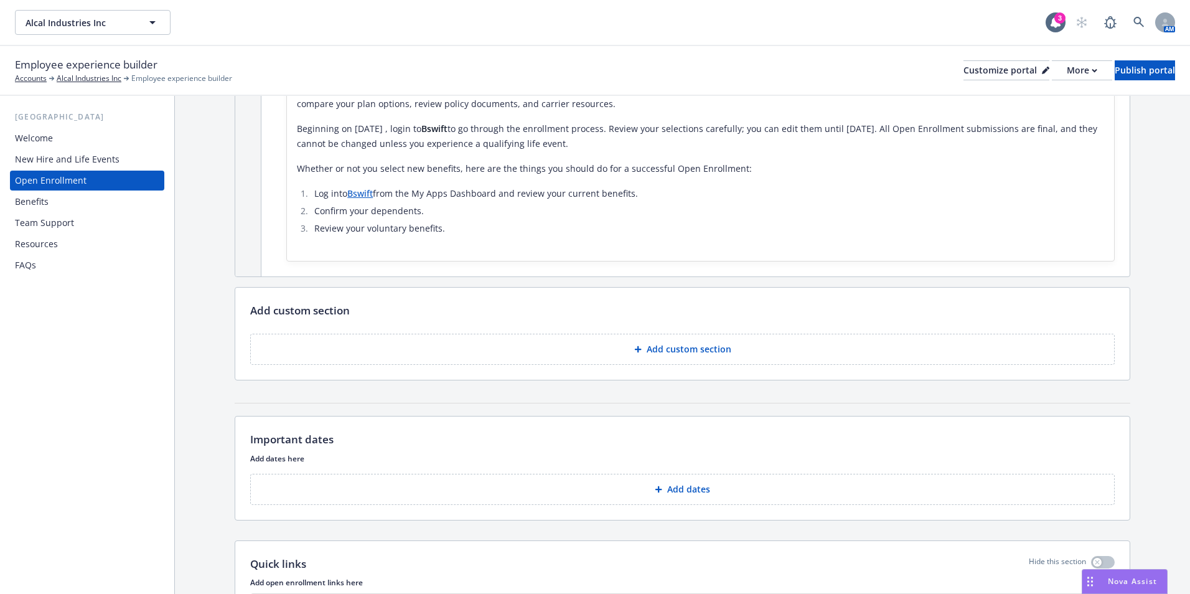
click at [676, 481] on button "Add dates" at bounding box center [682, 488] width 864 height 31
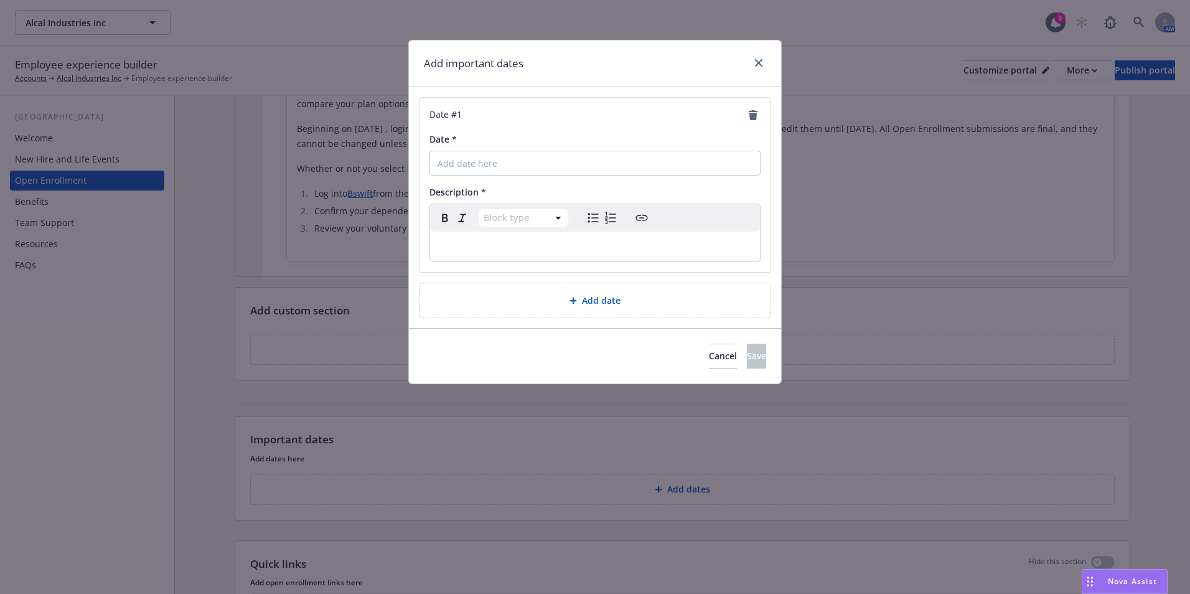
click at [603, 306] on span "Add date" at bounding box center [601, 300] width 39 height 13
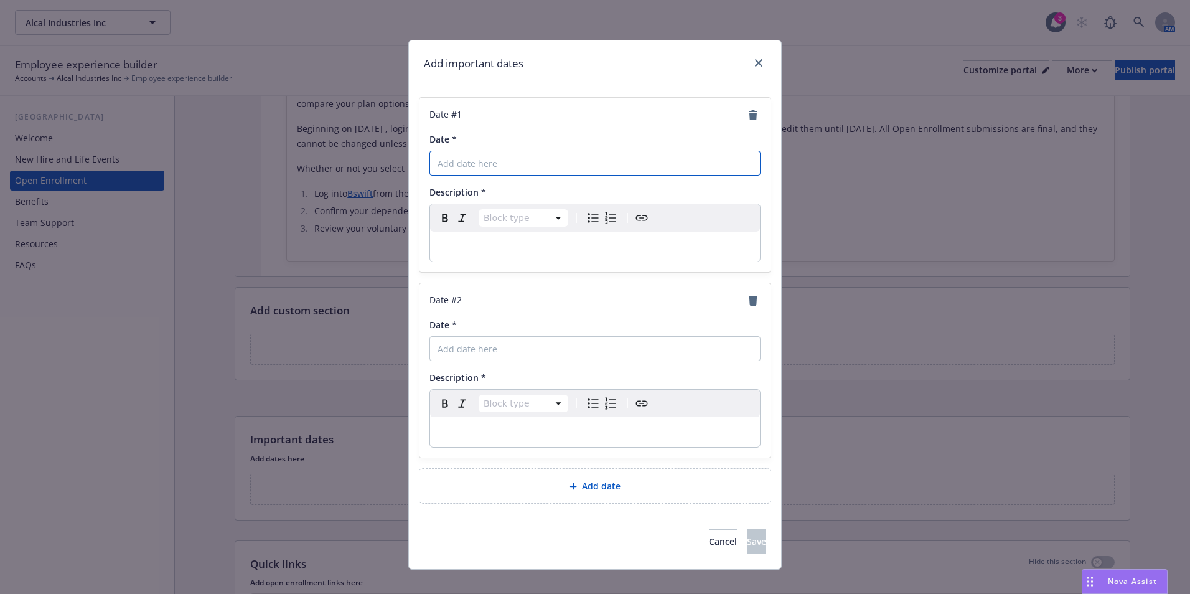
click at [505, 161] on input "Date *" at bounding box center [594, 163] width 331 height 25
type input "o"
type input "P"
type input "Open Enrollment Begins"
drag, startPoint x: 519, startPoint y: 326, endPoint x: 523, endPoint y: 342, distance: 15.9
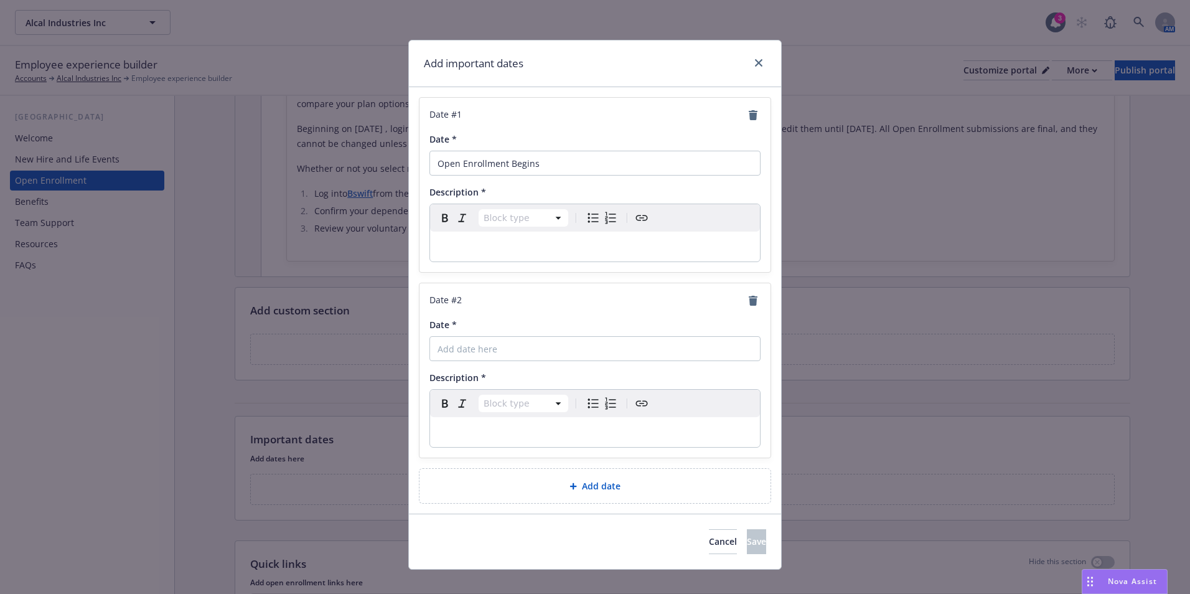
click at [519, 327] on div "Date *" at bounding box center [594, 324] width 331 height 13
click at [523, 345] on input "Date *" at bounding box center [594, 348] width 331 height 25
type input "Open Enrollment Ends"
click at [681, 497] on div "Add date" at bounding box center [594, 485] width 351 height 34
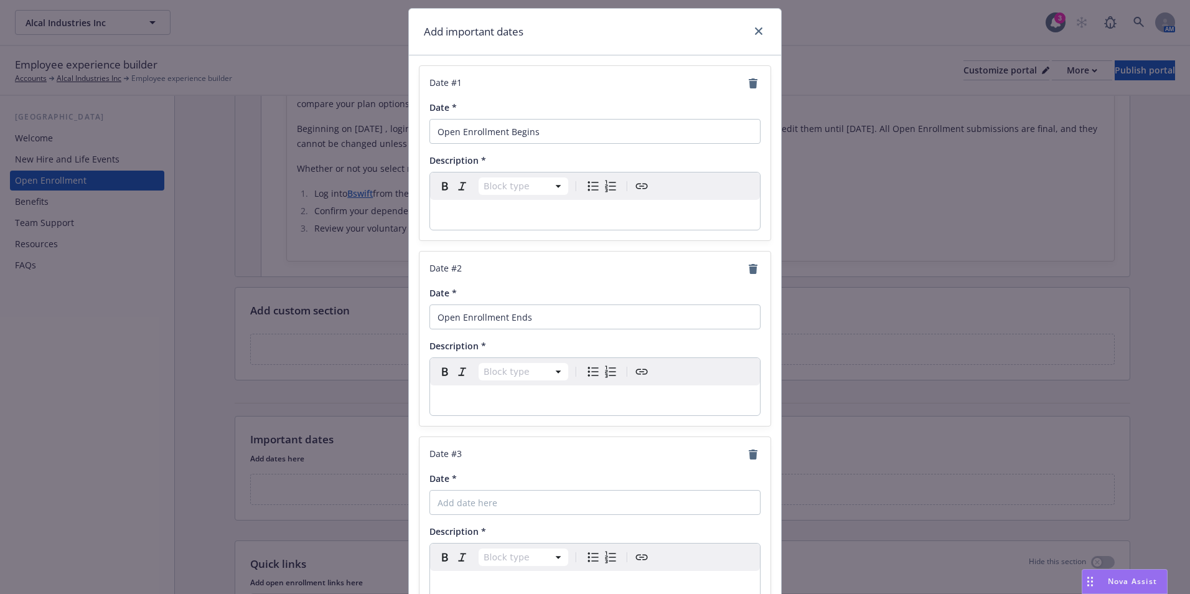
scroll to position [62, 0]
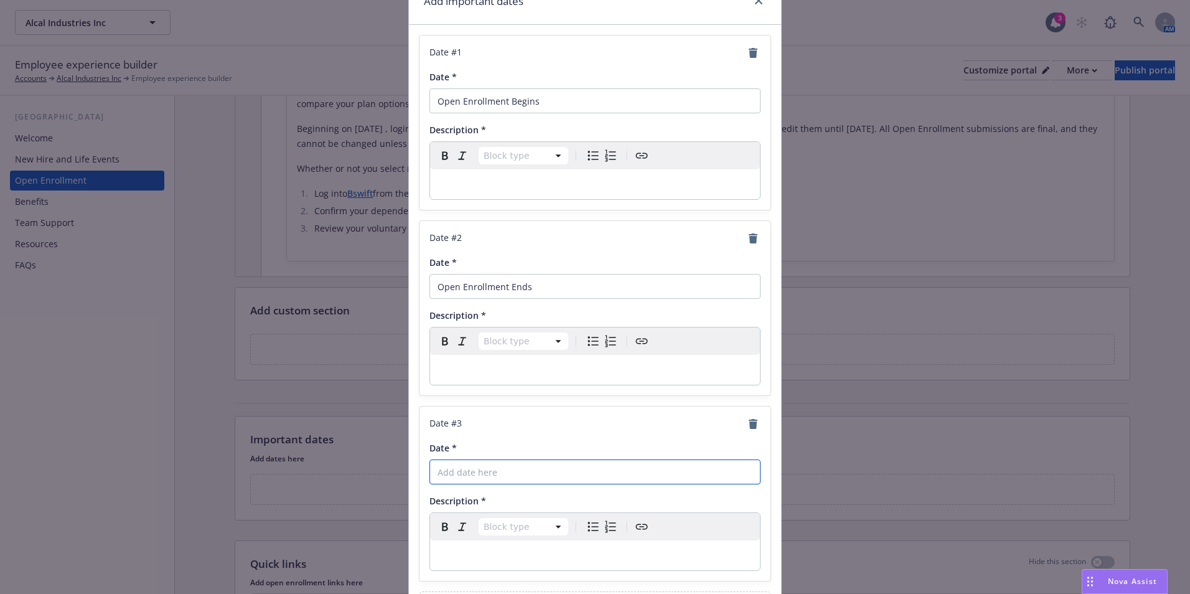
click at [518, 471] on input "Date *" at bounding box center [594, 471] width 331 height 25
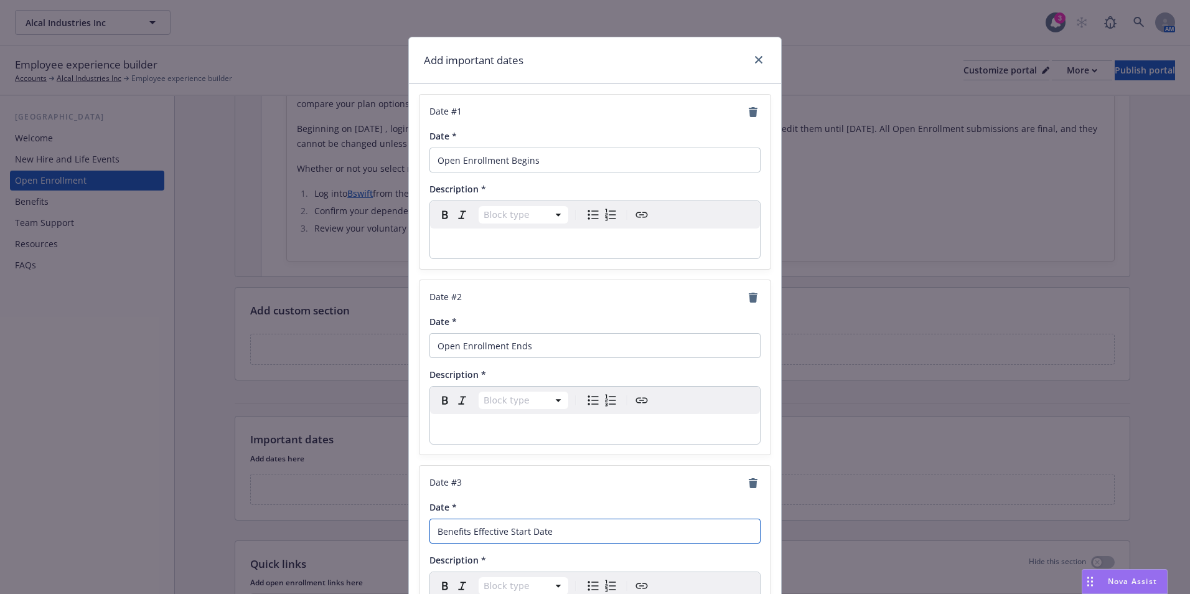
scroll to position [0, 0]
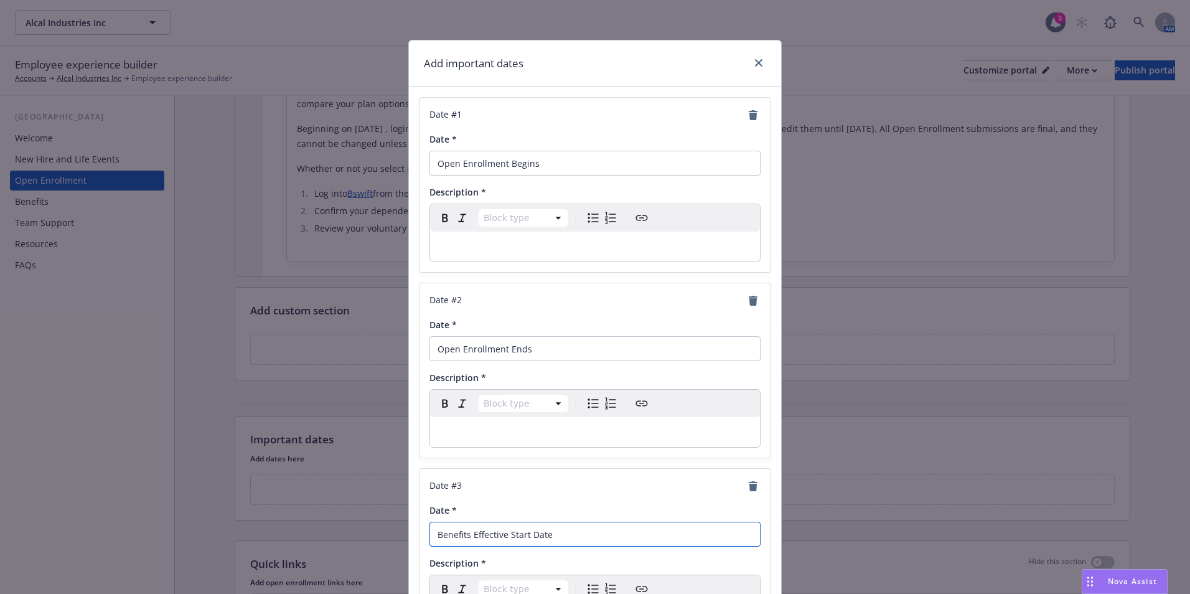
type input "Benefits Effective Start Date"
click at [585, 248] on p "editable markdown" at bounding box center [594, 246] width 315 height 15
click at [598, 440] on div "editable markdown" at bounding box center [595, 432] width 330 height 30
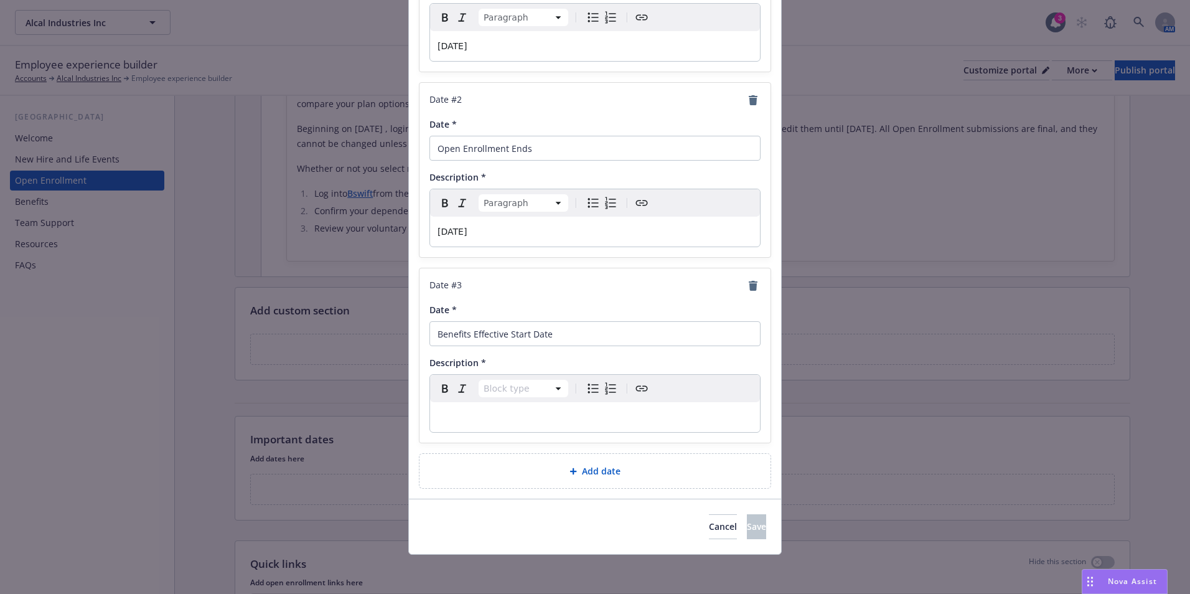
scroll to position [201, 0]
click at [595, 419] on p "editable markdown" at bounding box center [594, 416] width 315 height 15
click at [746, 510] on div "Cancel Save" at bounding box center [595, 525] width 372 height 55
click at [743, 510] on div "Cancel Save" at bounding box center [595, 525] width 372 height 55
click at [747, 524] on button "Save" at bounding box center [756, 525] width 19 height 25
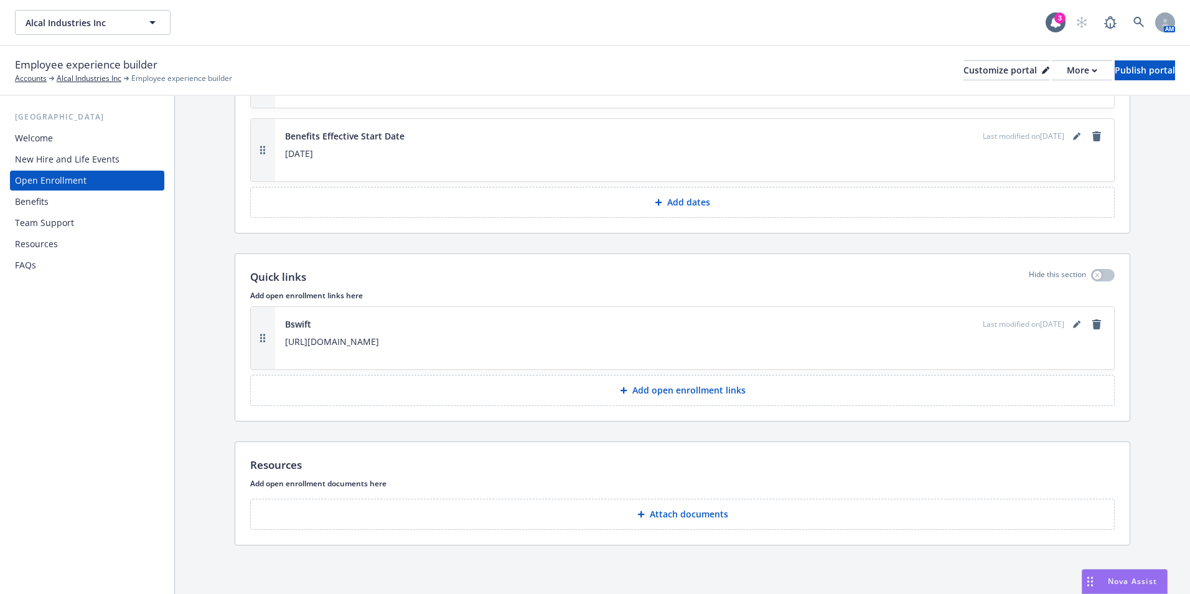
scroll to position [871, 0]
click at [340, 342] on p "https://secure.bswift.com/default.aspx?abbrev=alcalca" at bounding box center [694, 340] width 819 height 15
drag, startPoint x: 521, startPoint y: 337, endPoint x: 319, endPoint y: 323, distance: 203.3
click at [319, 323] on div "Bswift Last modified on 08/11/2024 https://secure.bswift.com/default.aspx?abbre…" at bounding box center [694, 337] width 819 height 42
drag, startPoint x: 319, startPoint y: 323, endPoint x: 368, endPoint y: 332, distance: 50.5
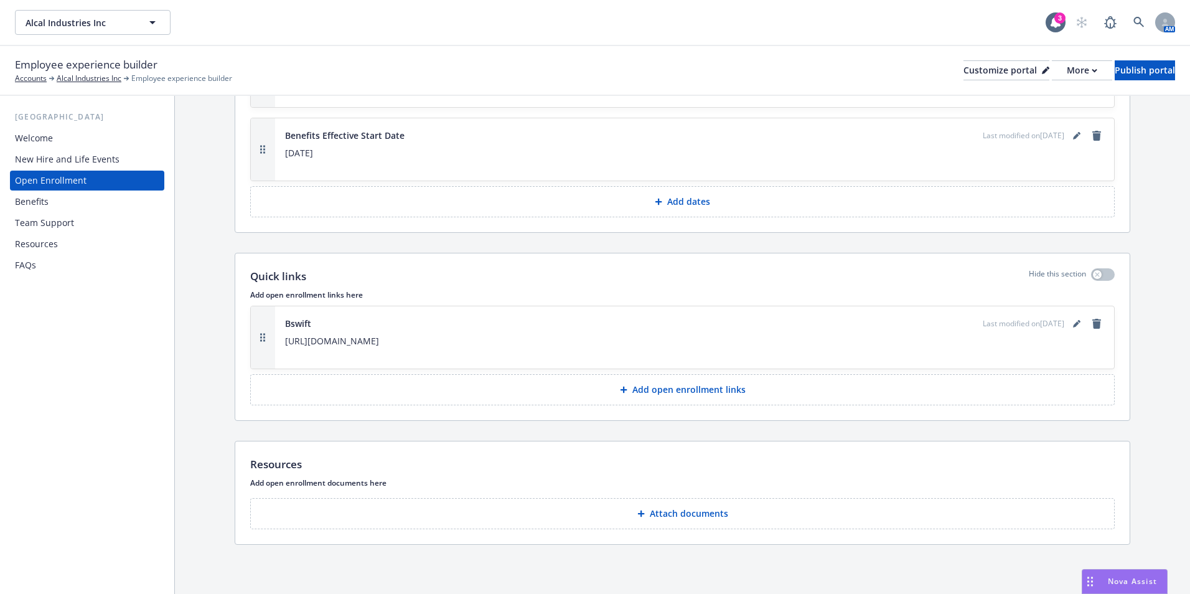
click at [332, 333] on p "https://secure.bswift.com/default.aspx?abbrev=alcalca" at bounding box center [694, 340] width 819 height 15
drag, startPoint x: 528, startPoint y: 332, endPoint x: 277, endPoint y: 337, distance: 250.1
click at [277, 337] on div "Bswift Last modified on 08/11/2024 https://secure.bswift.com/default.aspx?abbre…" at bounding box center [694, 337] width 839 height 62
copy p "https://secure.bswift.com/default.aspx?abbrev=alcalca"
click at [501, 315] on div "Bswift Last modified on 08/11/2024 https://secure.bswift.com/default.aspx?abbre…" at bounding box center [694, 337] width 839 height 62
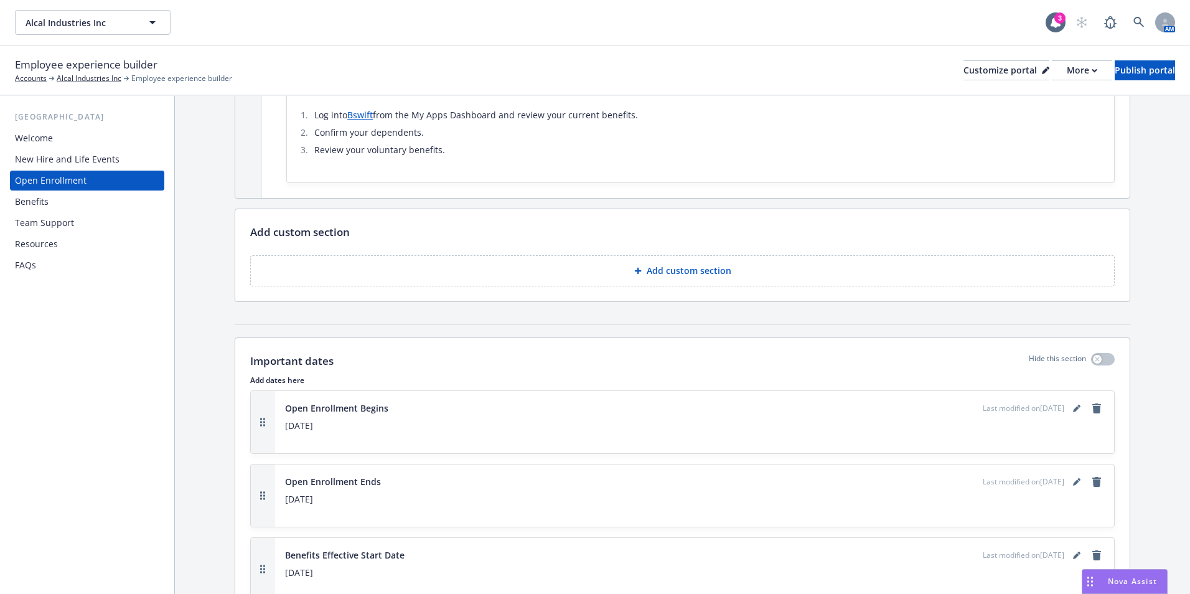
scroll to position [435, 0]
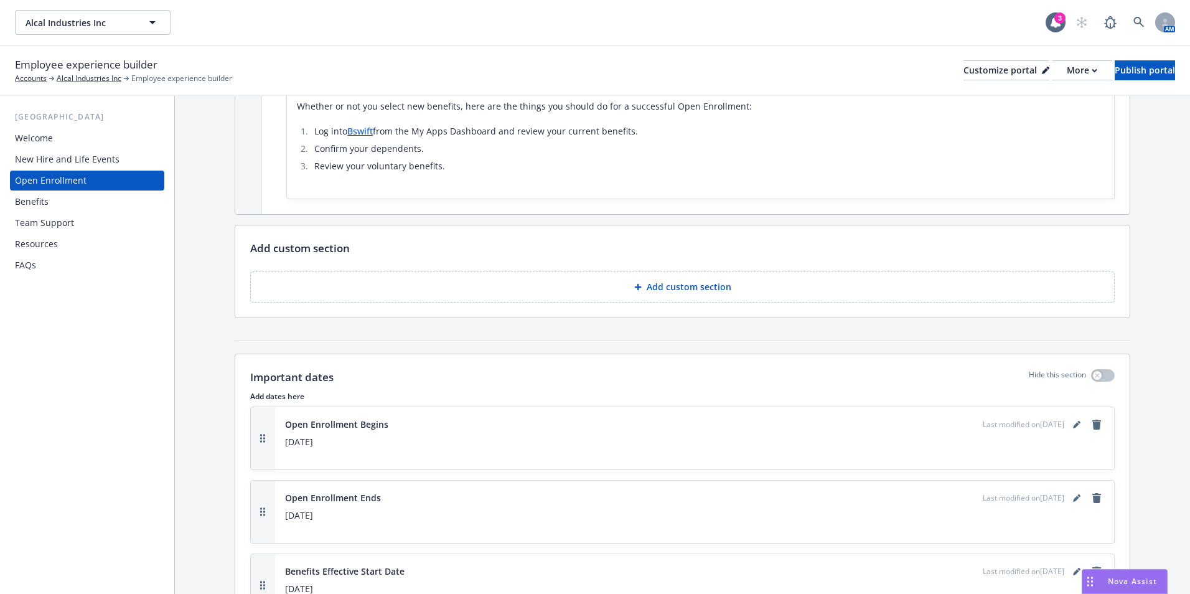
click at [361, 122] on div "Open Enrollment will begin [DATE], and ends [DATE]. Open Enrollment is the one …" at bounding box center [700, 42] width 807 height 264
click at [362, 125] on link "Bswift" at bounding box center [360, 131] width 26 height 12
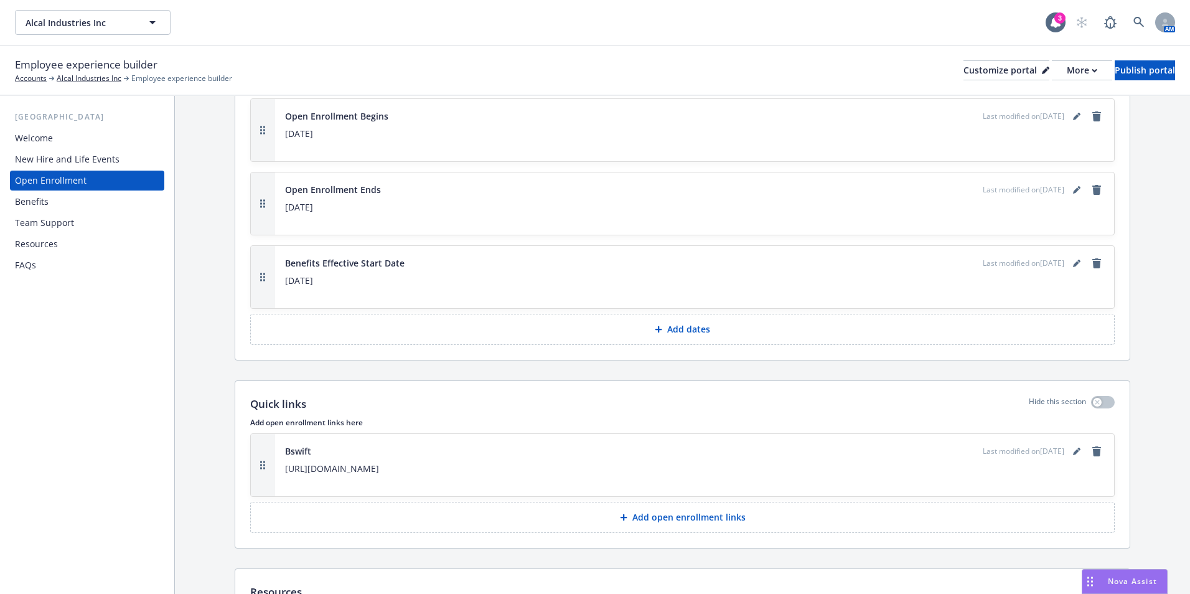
scroll to position [872, 0]
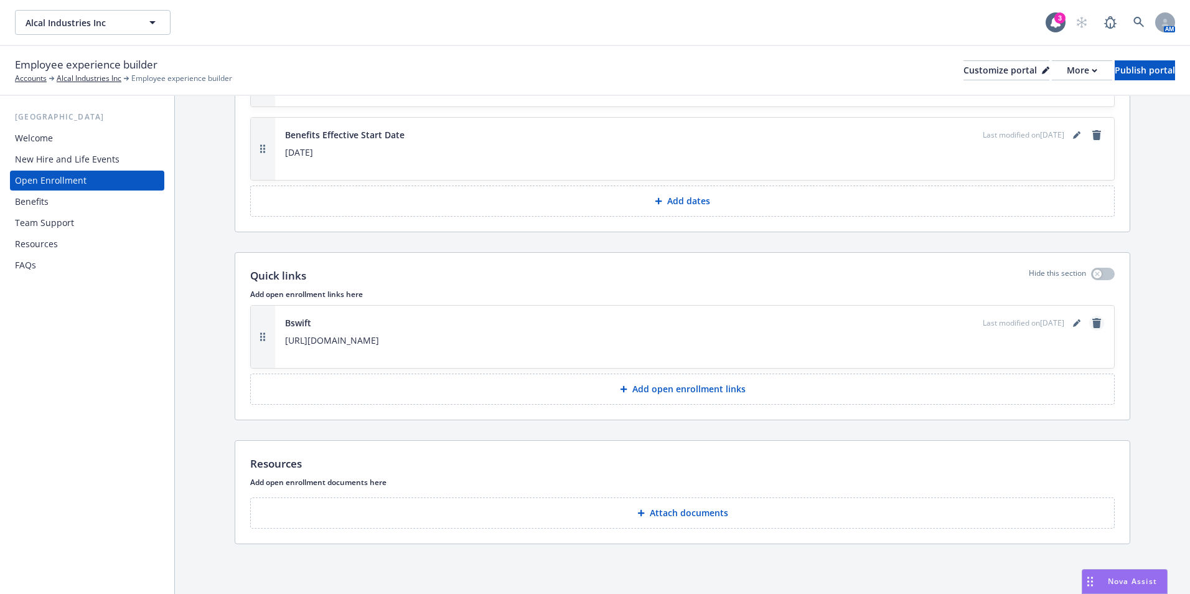
click at [1091, 319] on icon "remove" at bounding box center [1096, 323] width 10 height 10
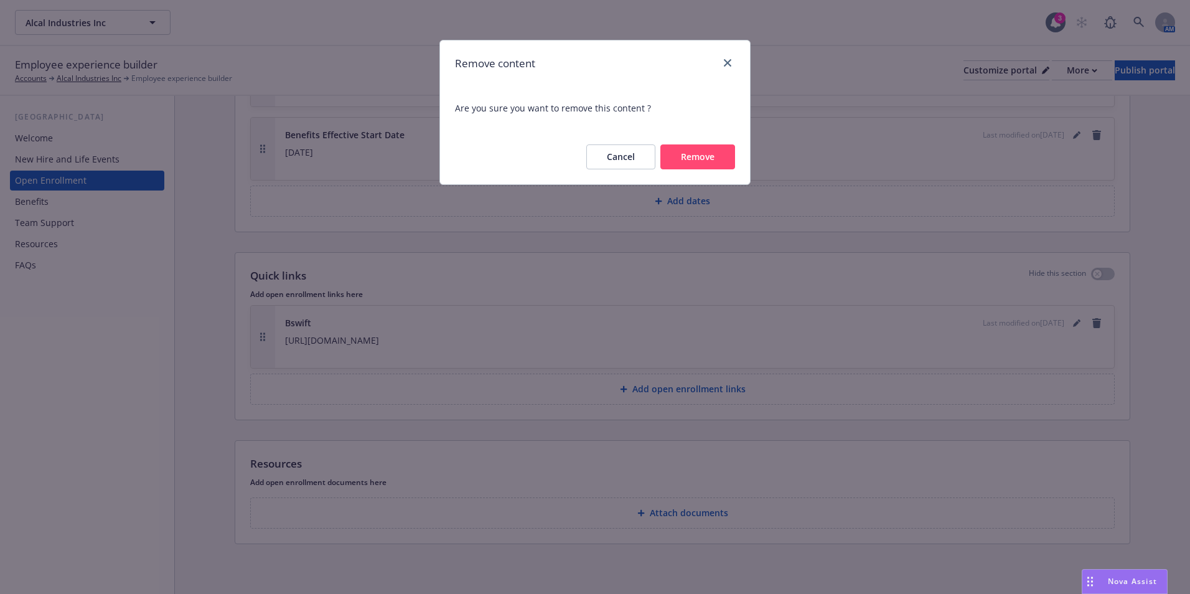
click at [700, 158] on button "Remove" at bounding box center [697, 156] width 75 height 25
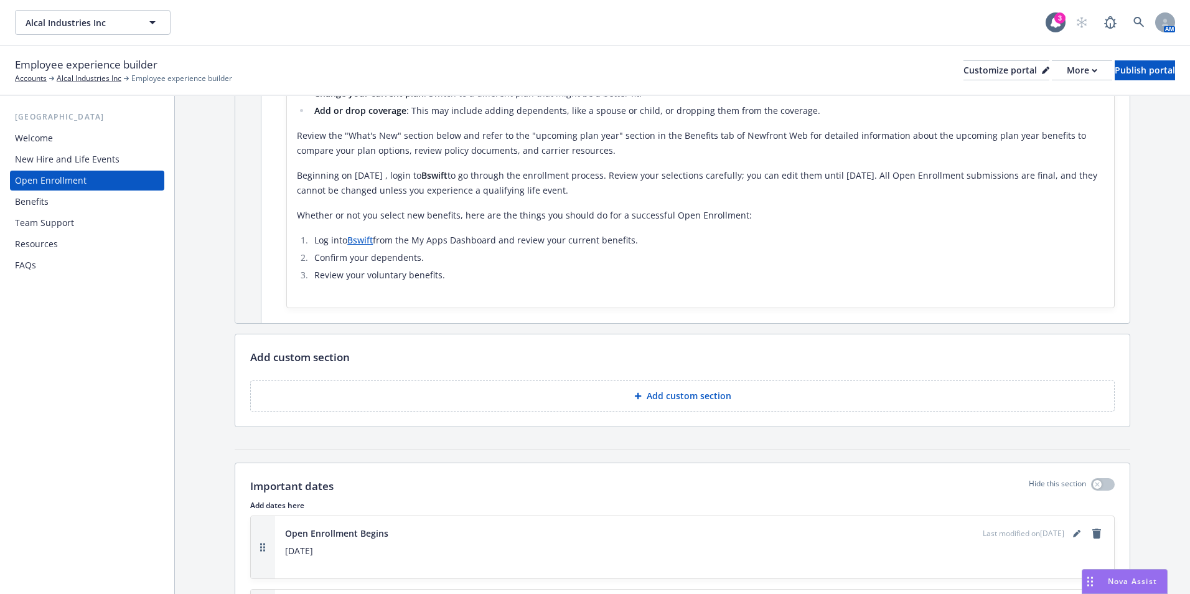
scroll to position [310, 0]
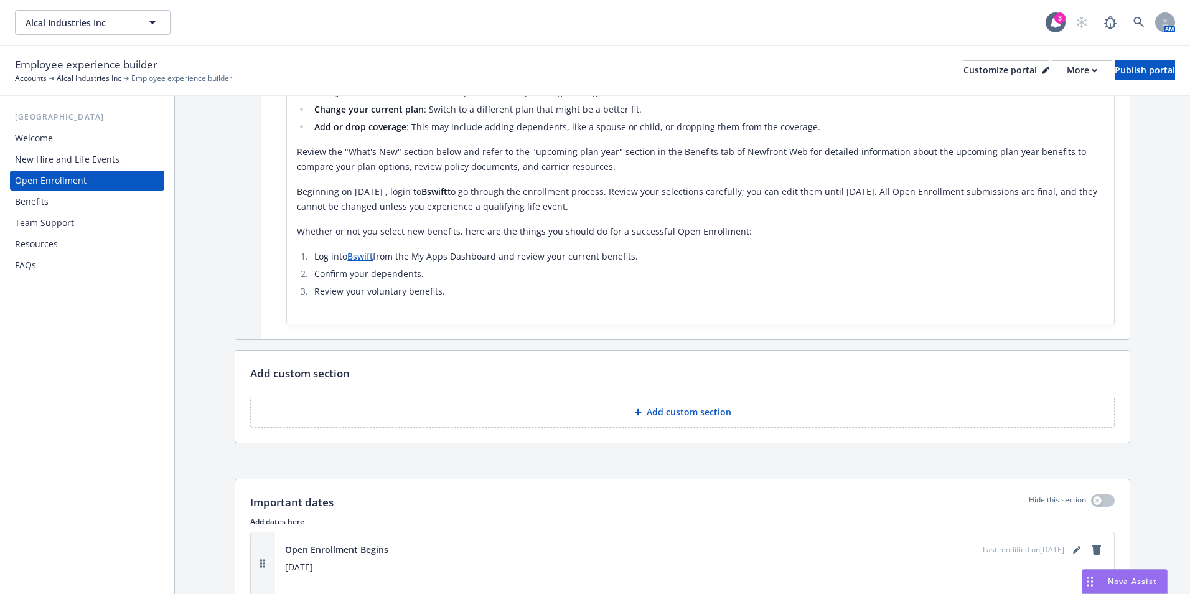
drag, startPoint x: 39, startPoint y: 240, endPoint x: 46, endPoint y: 240, distance: 6.9
click at [40, 240] on div "Resources" at bounding box center [36, 244] width 43 height 20
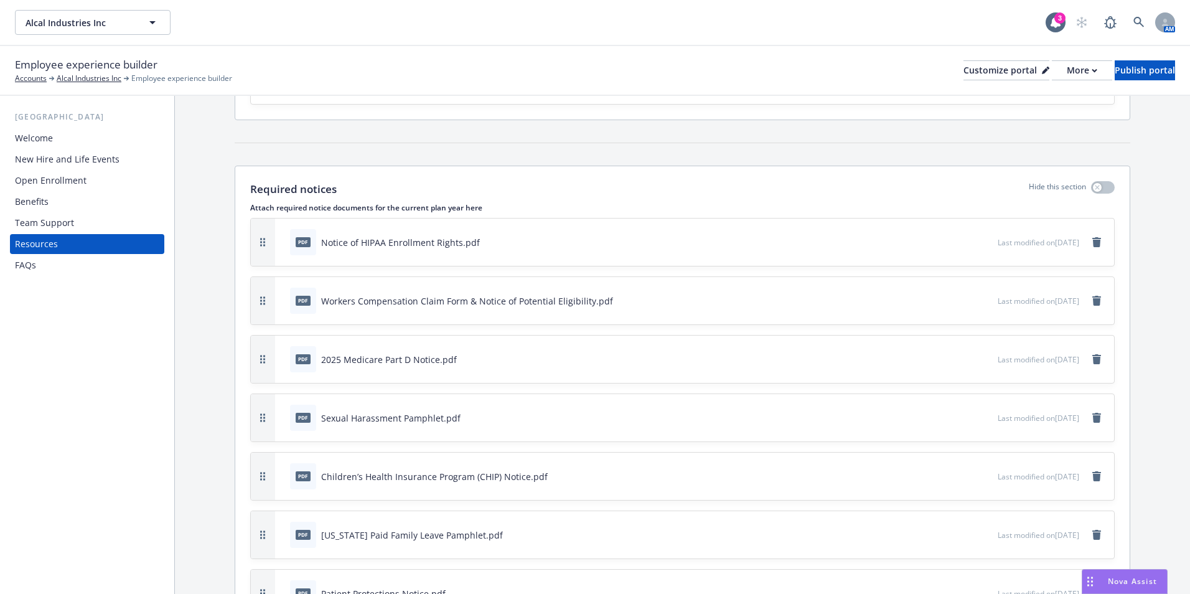
scroll to position [124, 0]
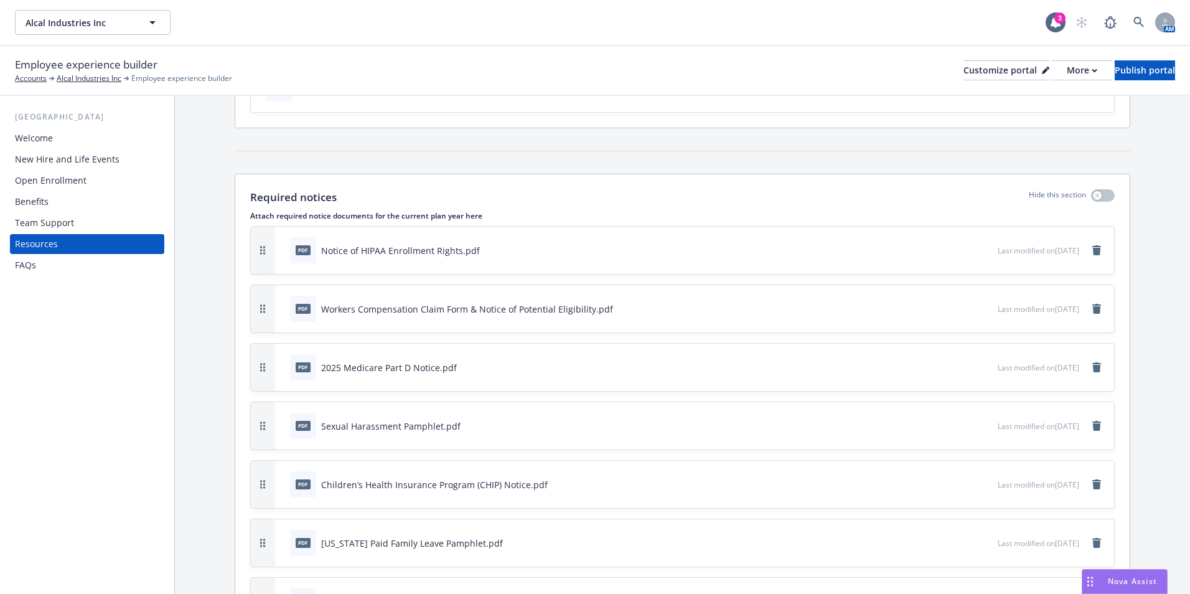
click at [43, 226] on div "Team Support" at bounding box center [44, 223] width 59 height 20
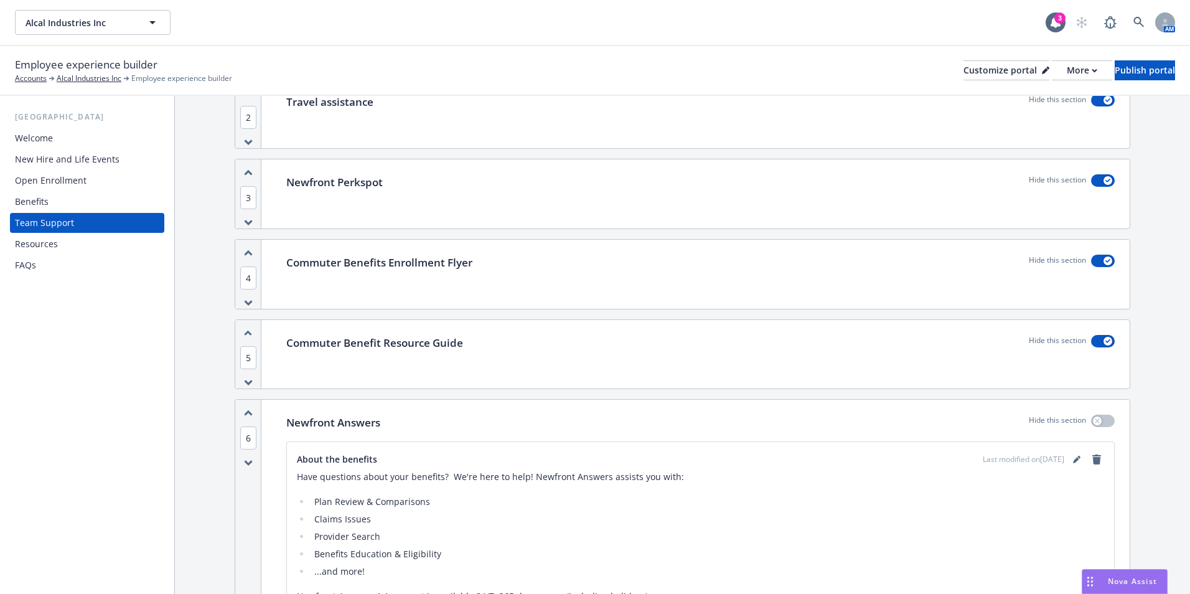
scroll to position [311, 0]
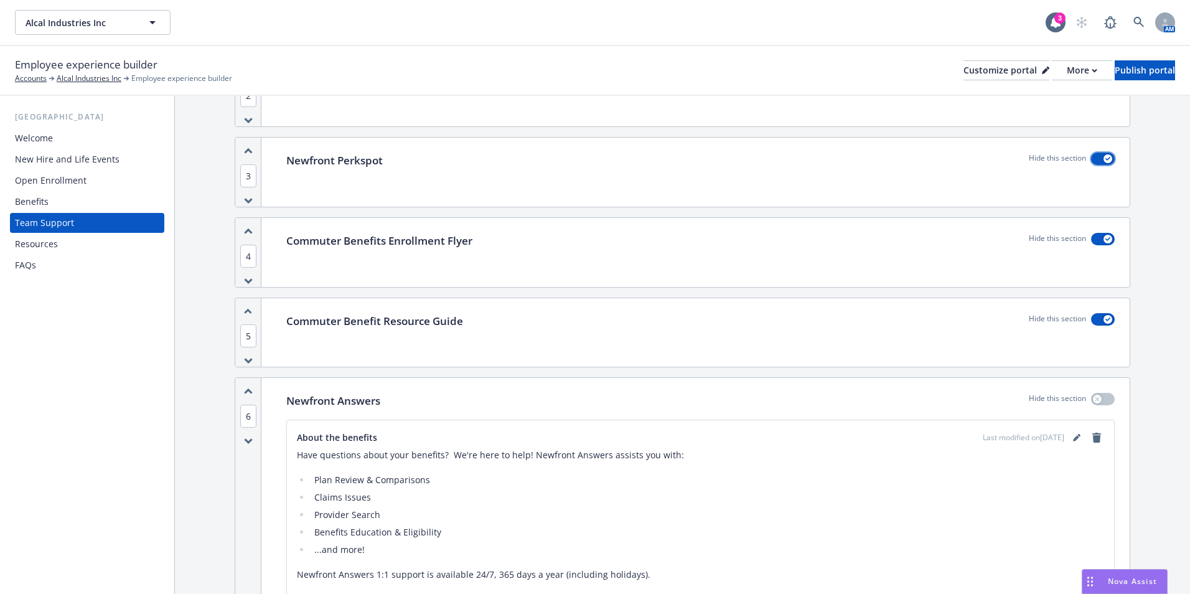
click at [1092, 156] on button "button" at bounding box center [1103, 158] width 24 height 12
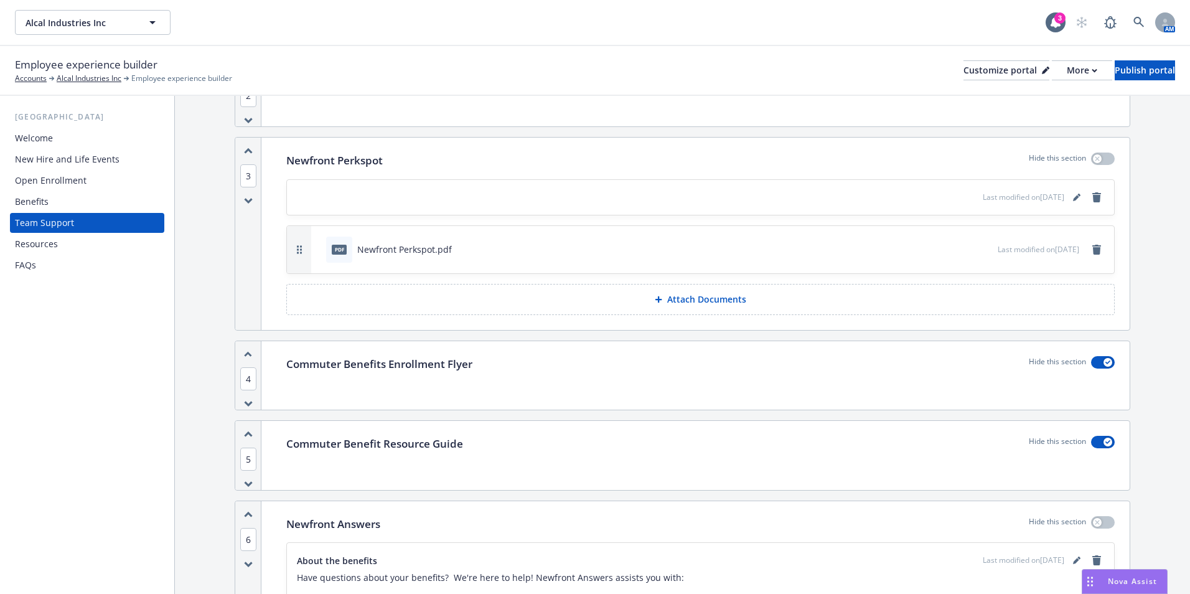
click at [411, 257] on div "pdf Newfront Perkspot.pdf" at bounding box center [389, 249] width 126 height 26
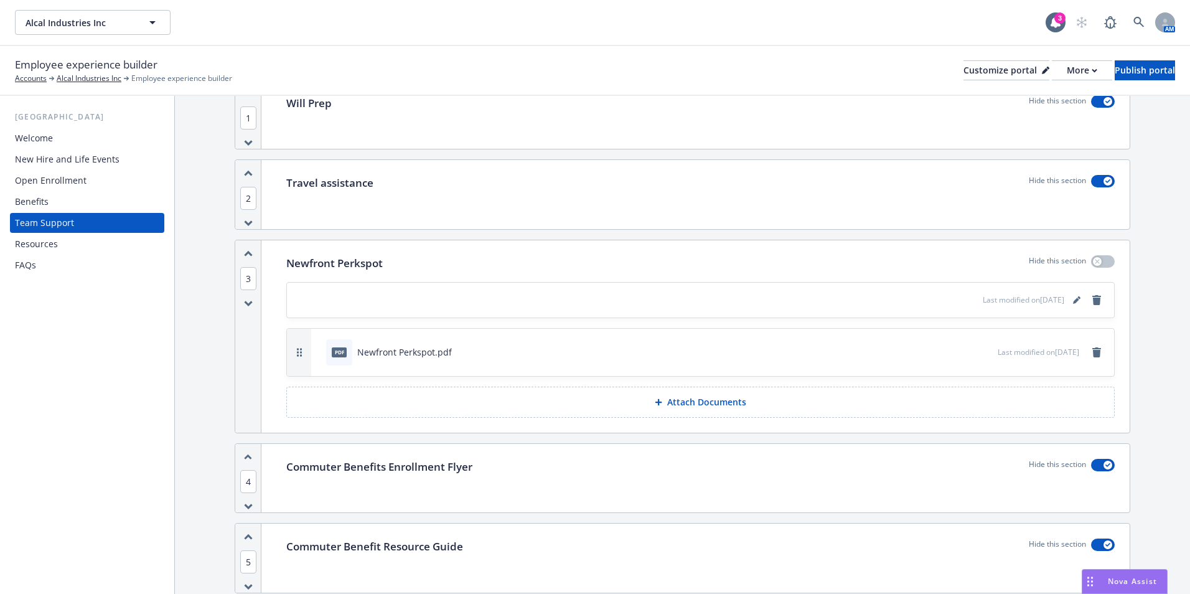
scroll to position [187, 0]
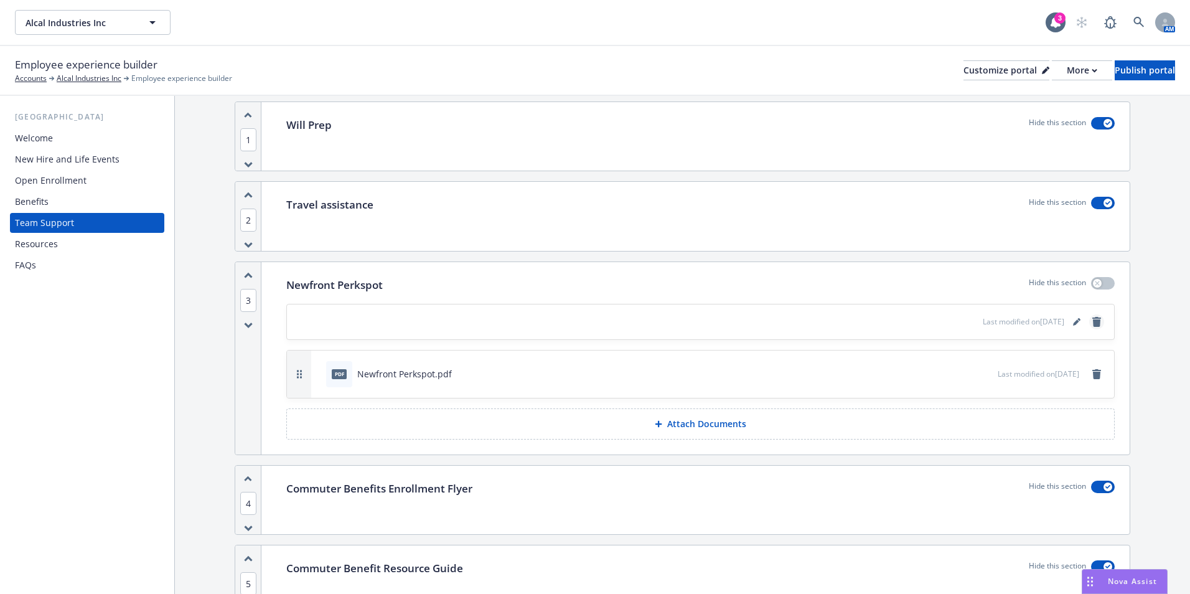
click at [1092, 323] on icon "remove" at bounding box center [1096, 322] width 9 height 10
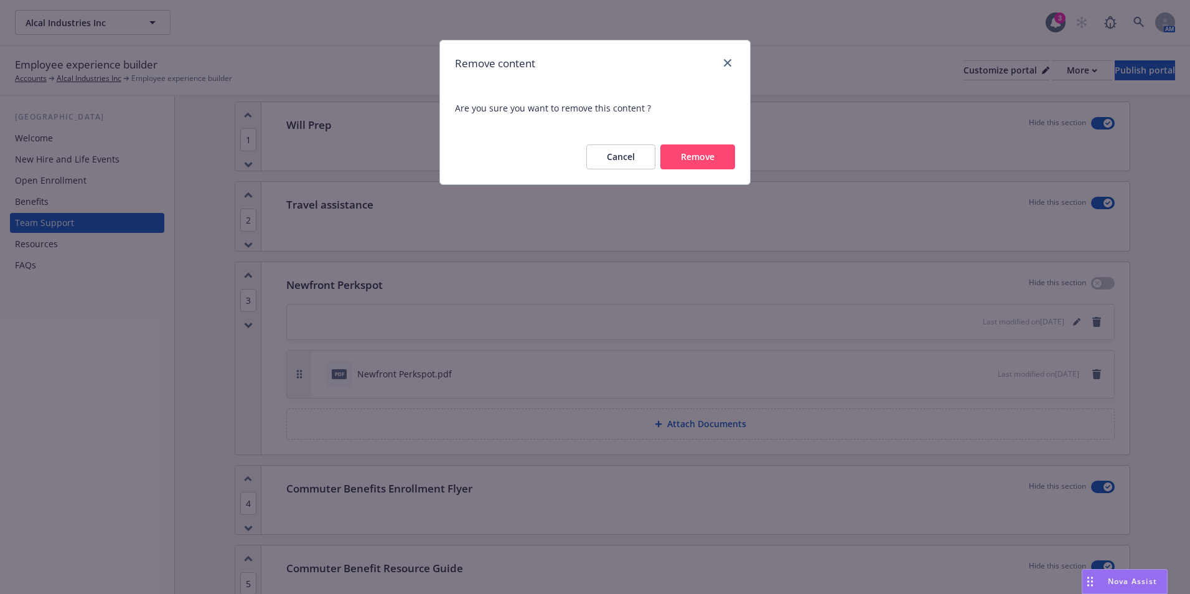
click at [713, 165] on button "Remove" at bounding box center [697, 156] width 75 height 25
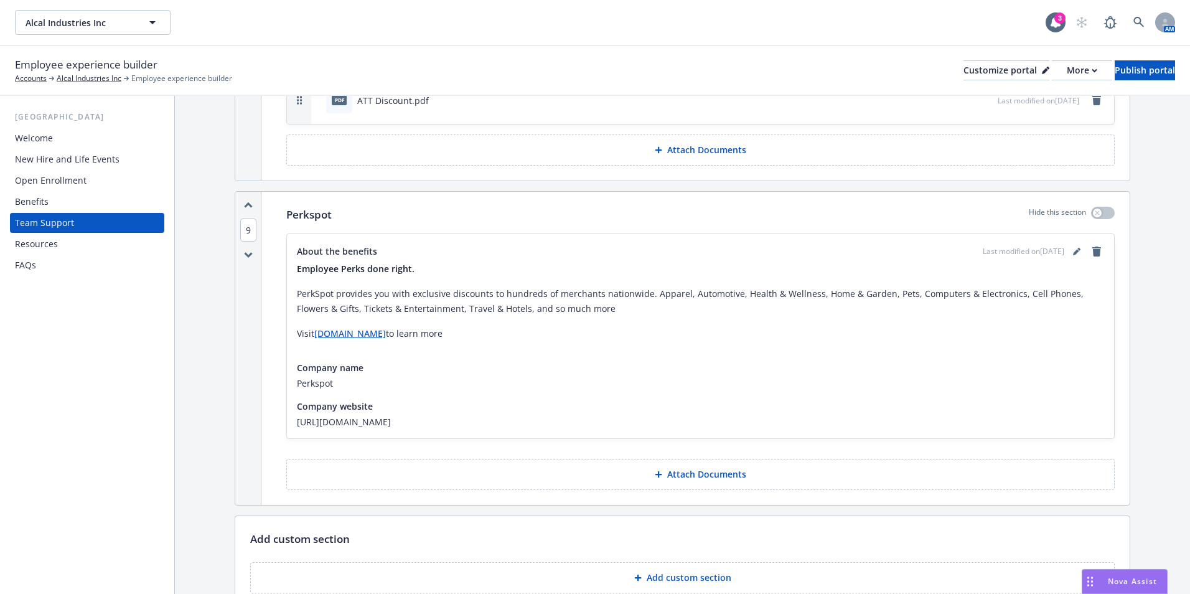
scroll to position [2302, 0]
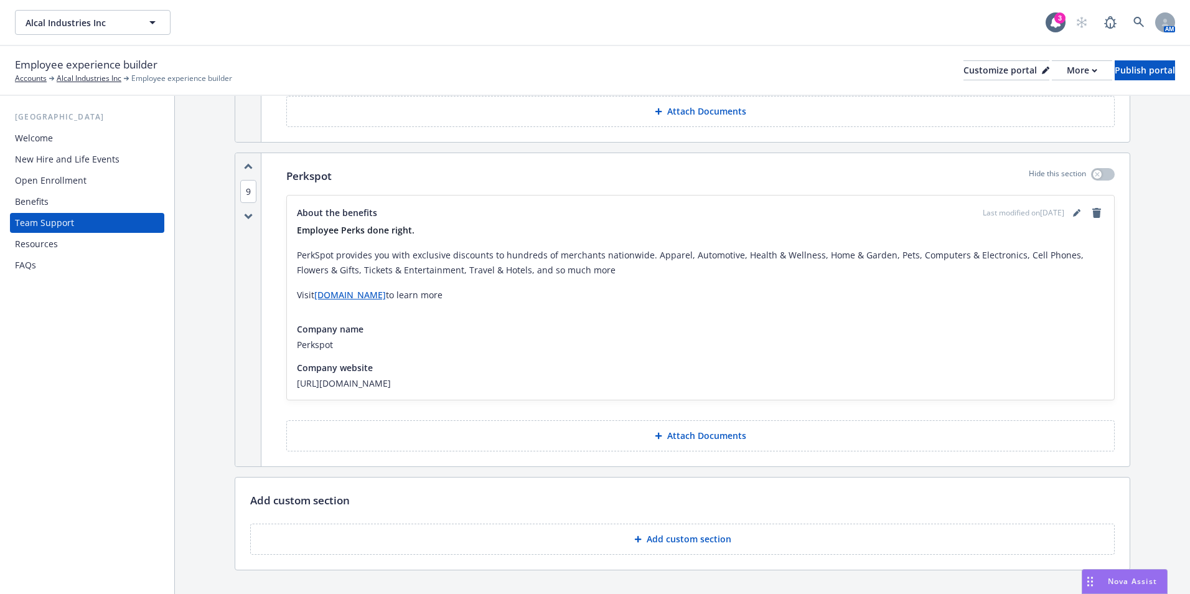
click at [611, 361] on div "Company website" at bounding box center [700, 367] width 807 height 13
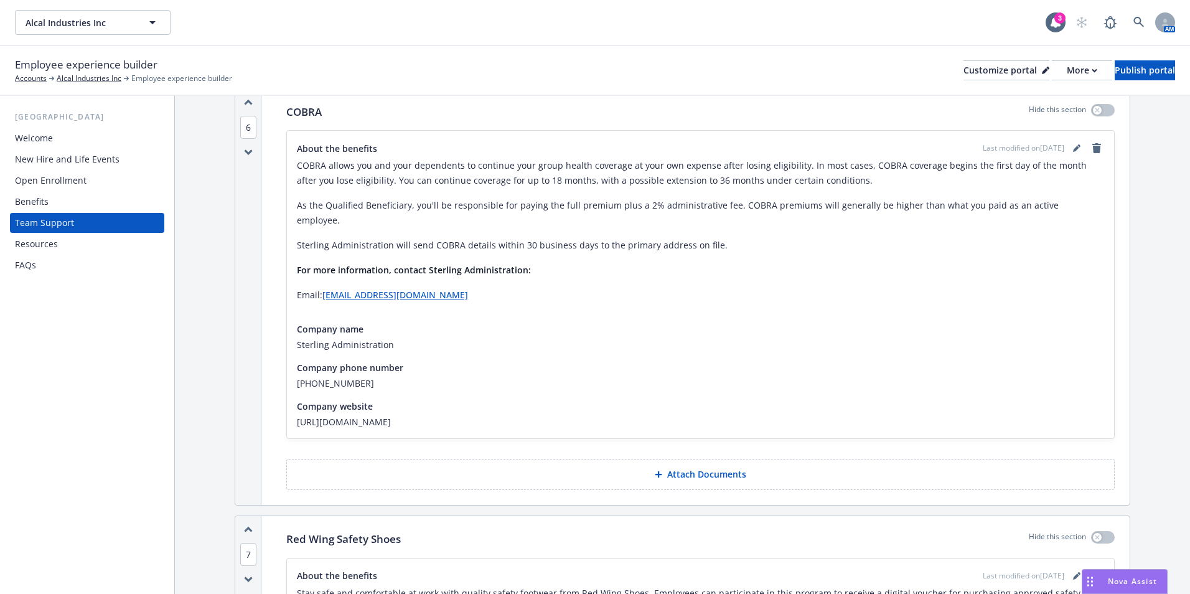
scroll to position [933, 0]
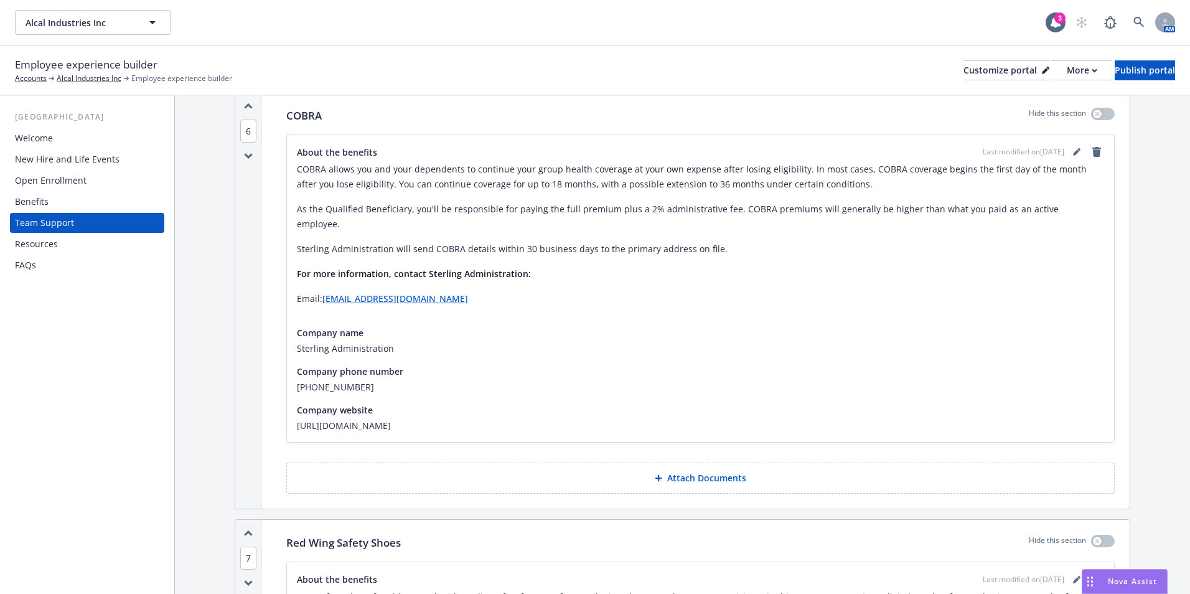
click at [28, 248] on div "Resources" at bounding box center [36, 244] width 43 height 20
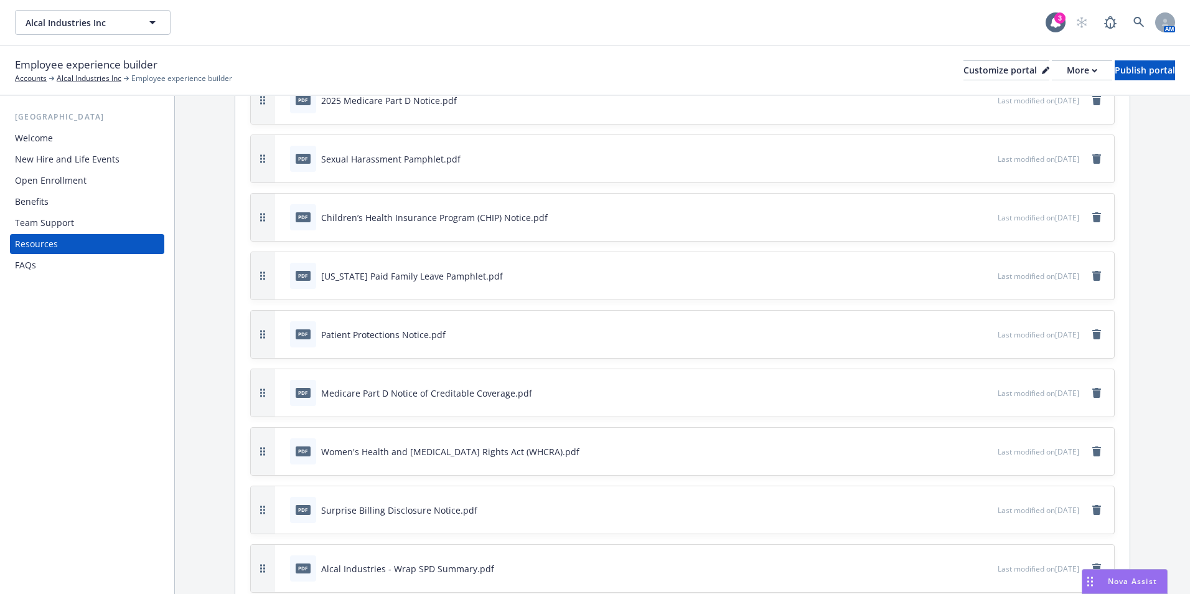
scroll to position [311, 0]
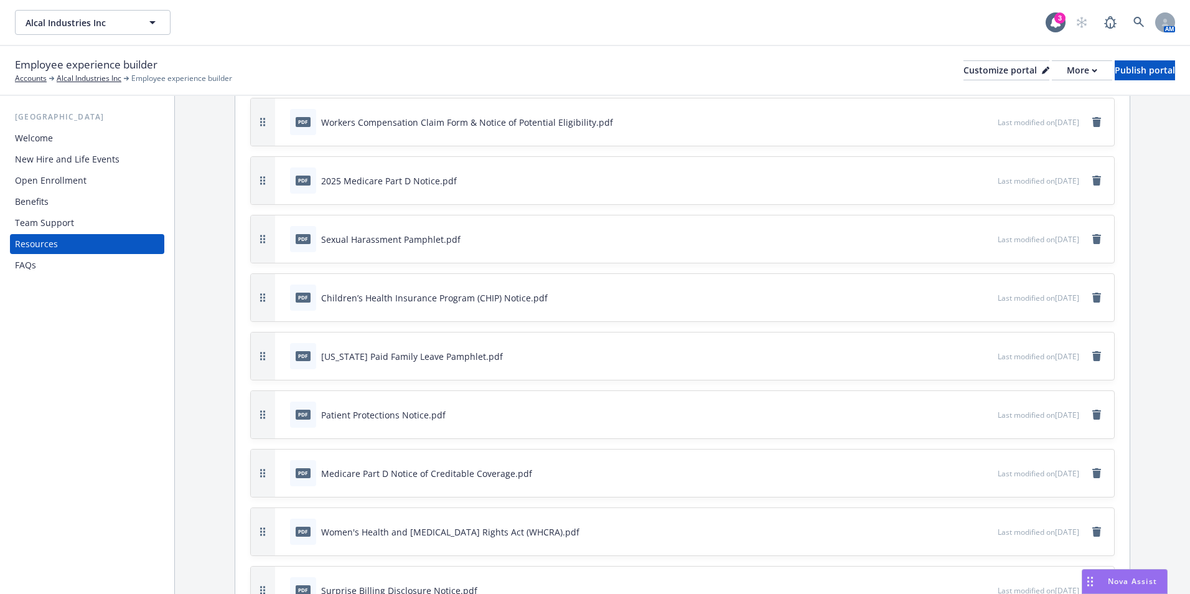
click at [31, 270] on div "FAQs" at bounding box center [25, 265] width 21 height 20
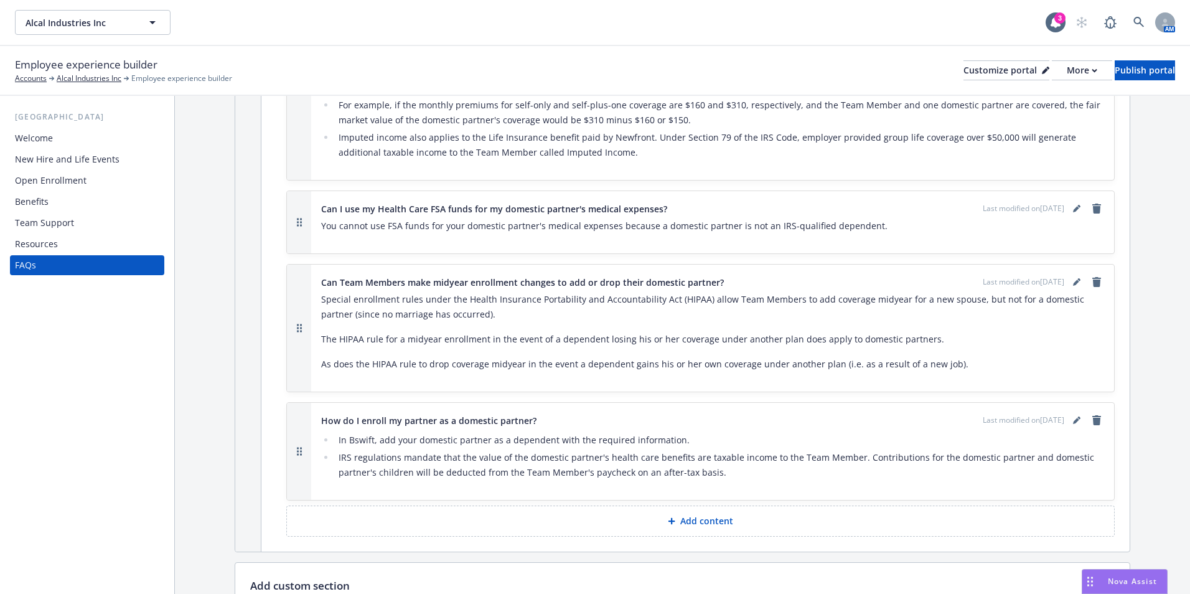
scroll to position [2212, 0]
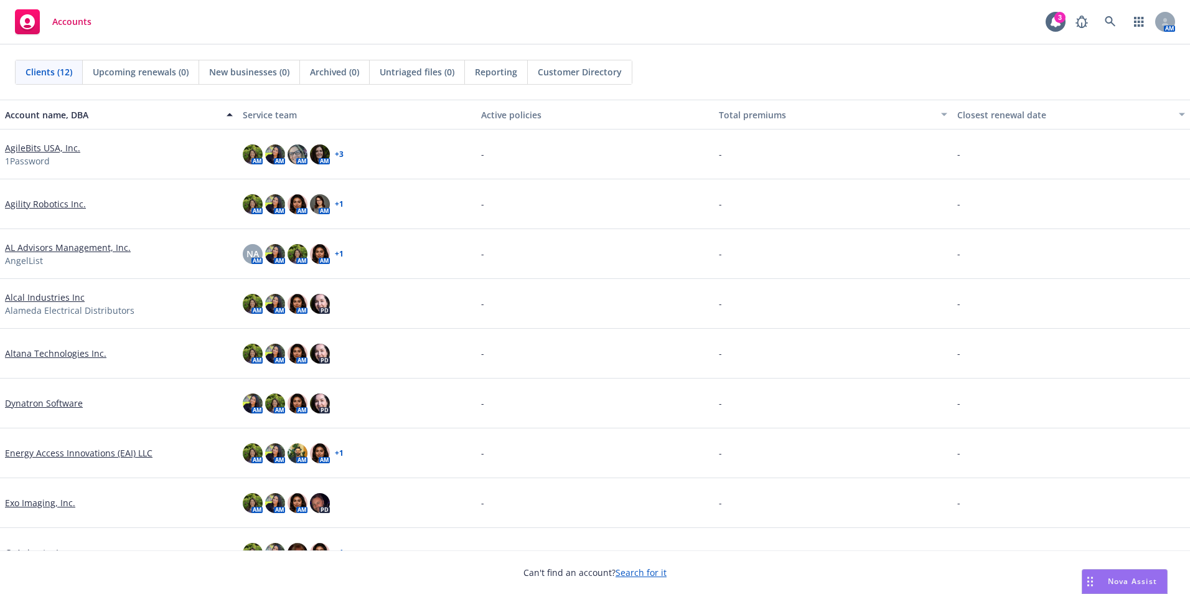
click at [62, 150] on link "AgileBits USA, Inc." at bounding box center [42, 147] width 75 height 13
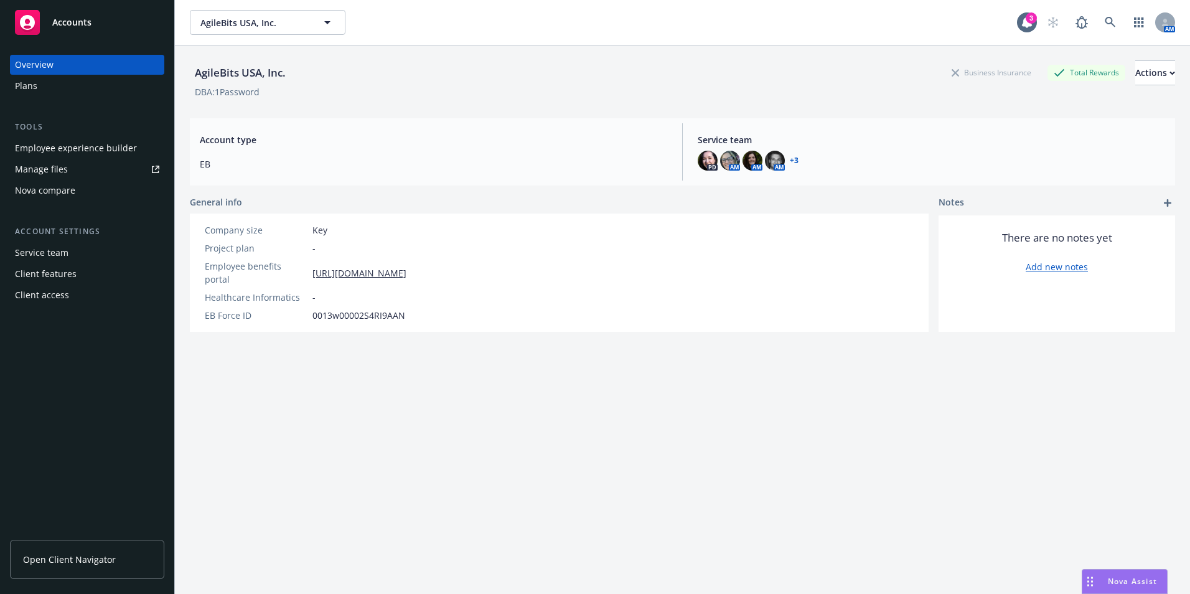
click at [118, 147] on div "Employee experience builder" at bounding box center [76, 148] width 122 height 20
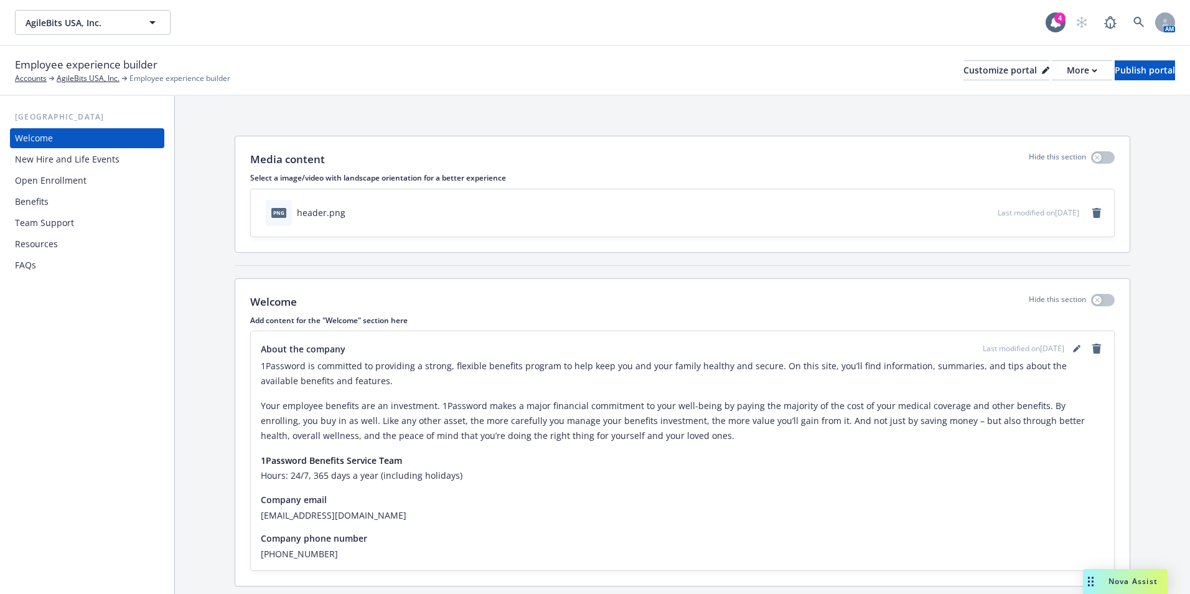
click at [84, 174] on div "Open Enrollment" at bounding box center [51, 180] width 72 height 20
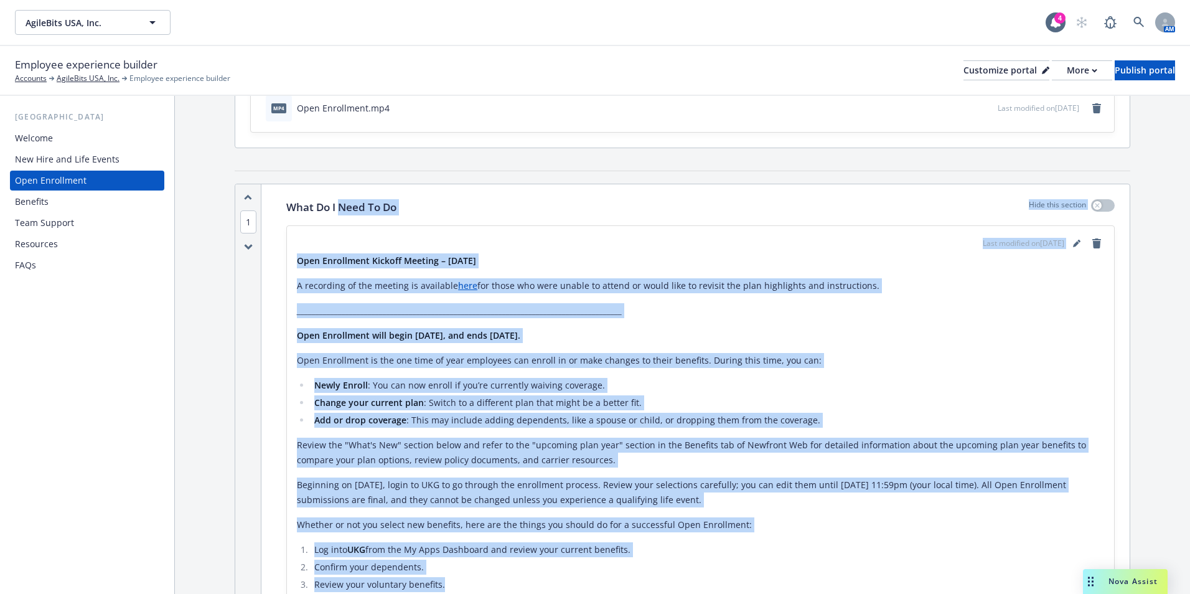
scroll to position [62, 0]
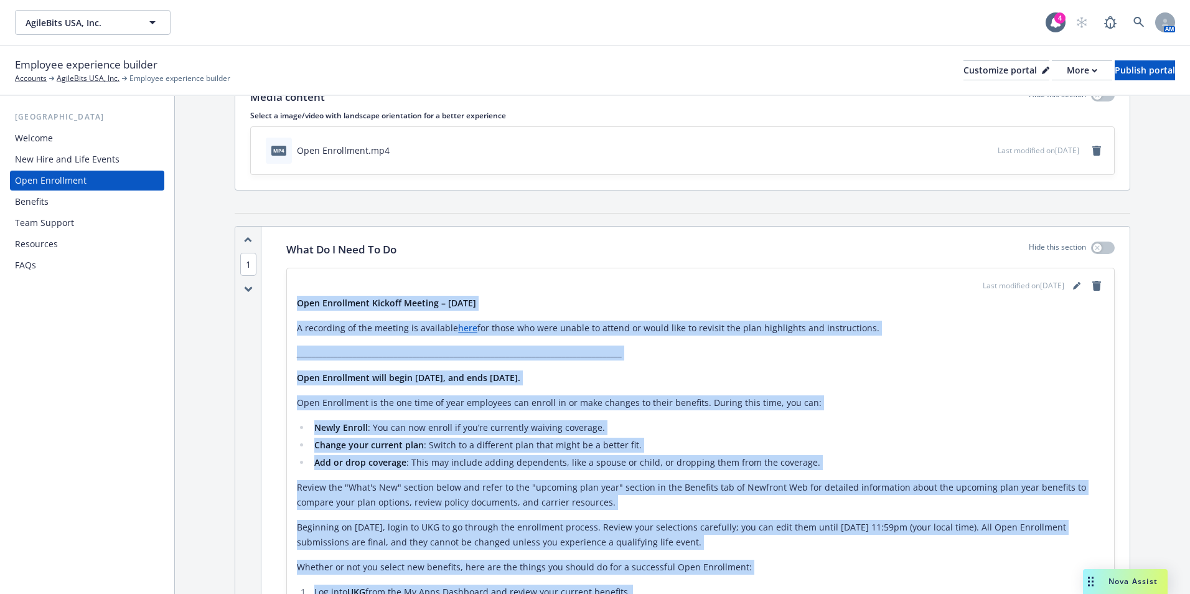
drag, startPoint x: 477, startPoint y: 384, endPoint x: 299, endPoint y: 305, distance: 194.4
click at [299, 305] on div "Open Enrollment Kickoff Meeting – July 23, 2025 A recording of the meeting is a…" at bounding box center [700, 465] width 807 height 338
copy div "Open Enrollment Kickoff Meeting – July 23, 2025 A recording of the meeting is a…"
click at [70, 217] on div "Team Support" at bounding box center [44, 223] width 59 height 20
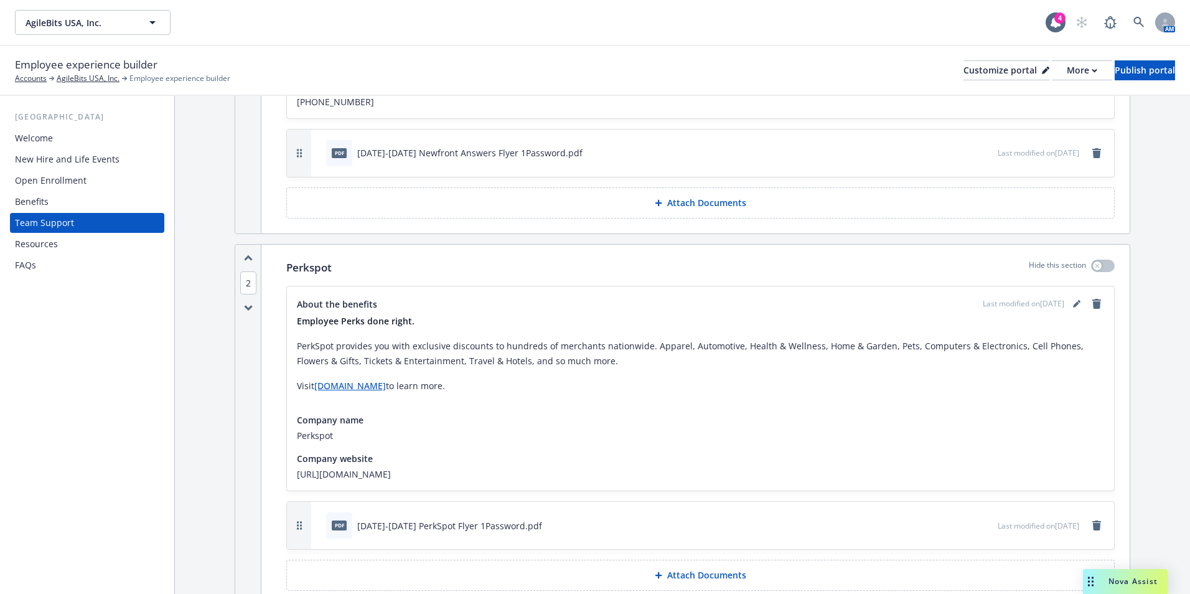
scroll to position [622, 0]
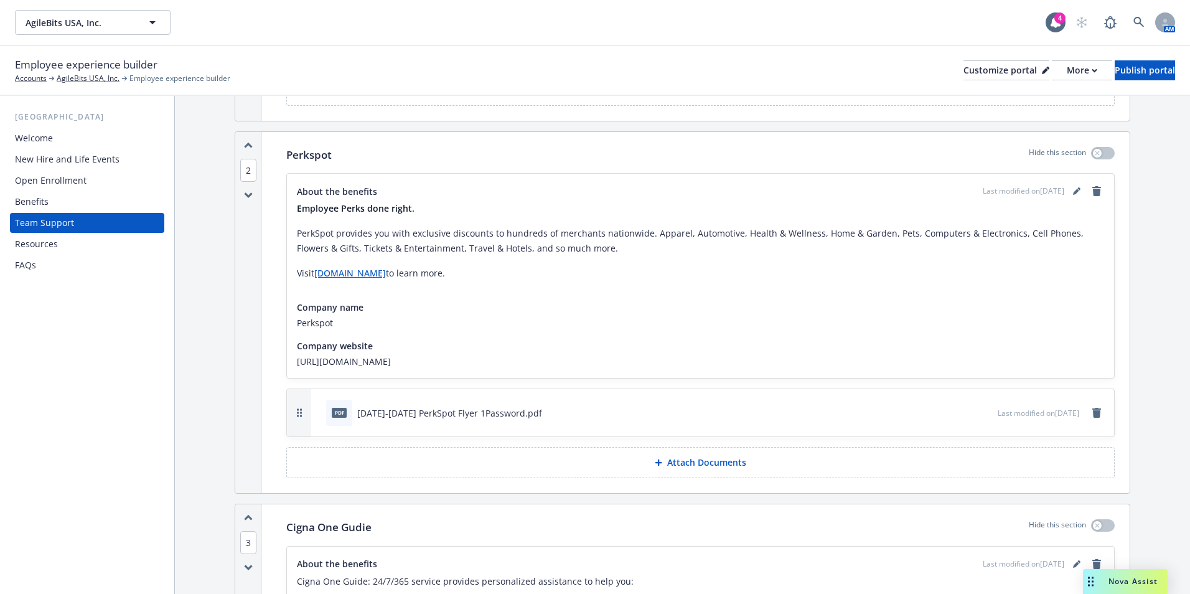
drag, startPoint x: 400, startPoint y: 361, endPoint x: 289, endPoint y: 194, distance: 200.2
click at [289, 194] on div "About the benefits Last modified on 07/09/2025 Employee Perks done right. PerkS…" at bounding box center [700, 276] width 827 height 204
drag, startPoint x: 289, startPoint y: 194, endPoint x: 323, endPoint y: 196, distance: 33.6
copy div "About the benefits Last modified on 07/09/2025 Employee Perks done right. PerkS…"
